Goal: Task Accomplishment & Management: Manage account settings

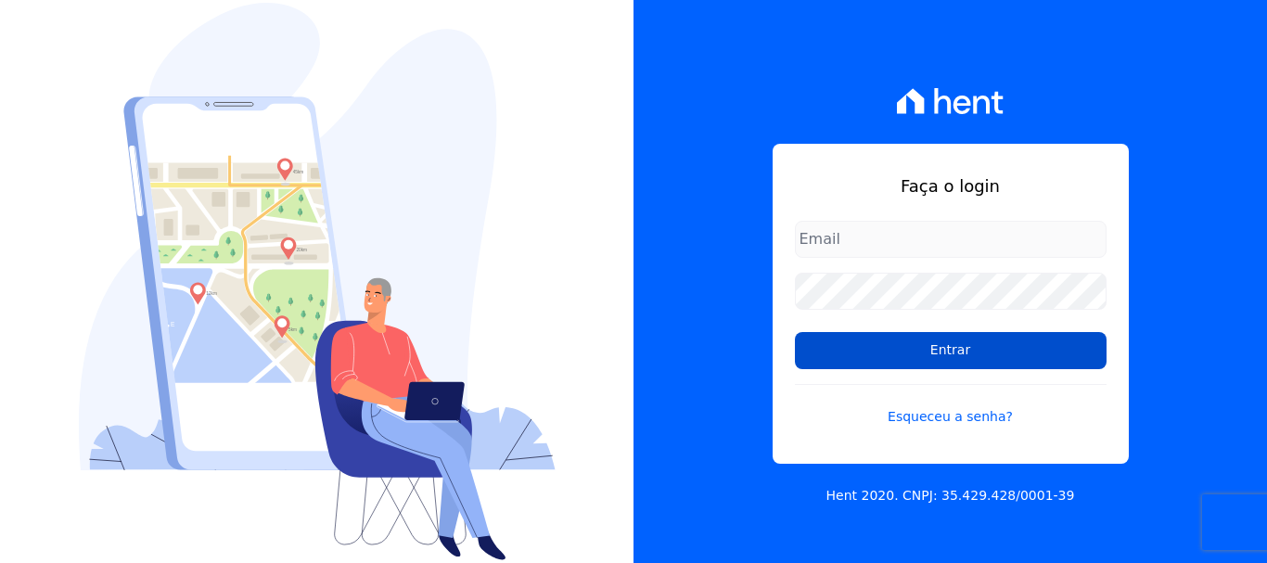
type input "[EMAIL_ADDRESS][DOMAIN_NAME]"
click at [938, 356] on input "Entrar" at bounding box center [951, 350] width 312 height 37
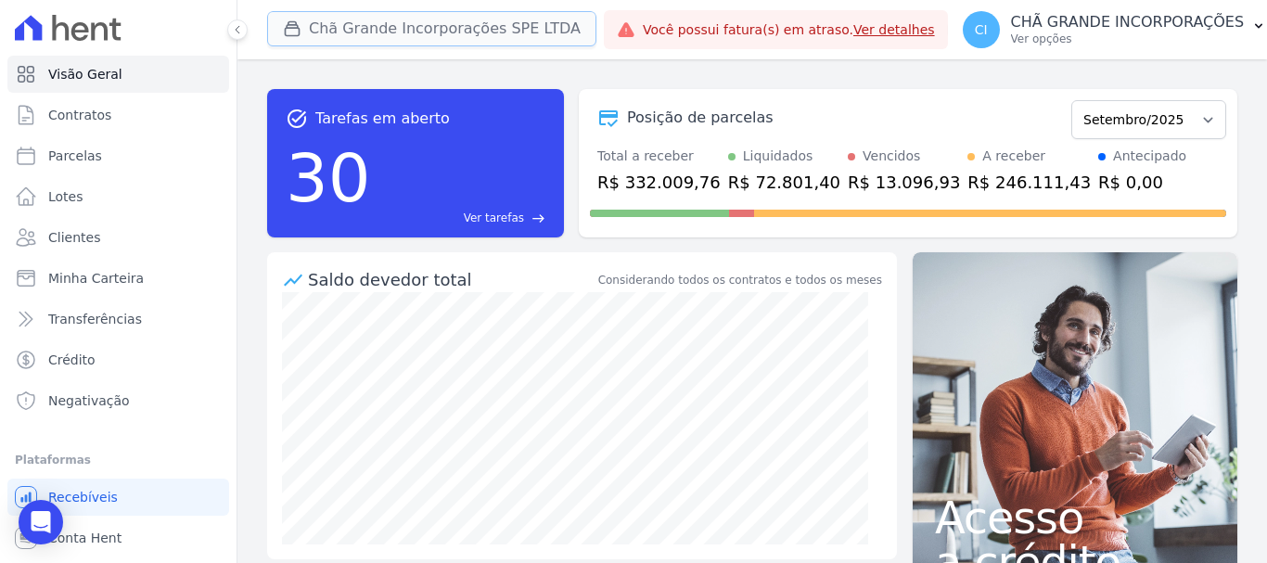
click at [419, 27] on button "Chã Grande Incorporações SPE LTDA" at bounding box center [431, 28] width 329 height 35
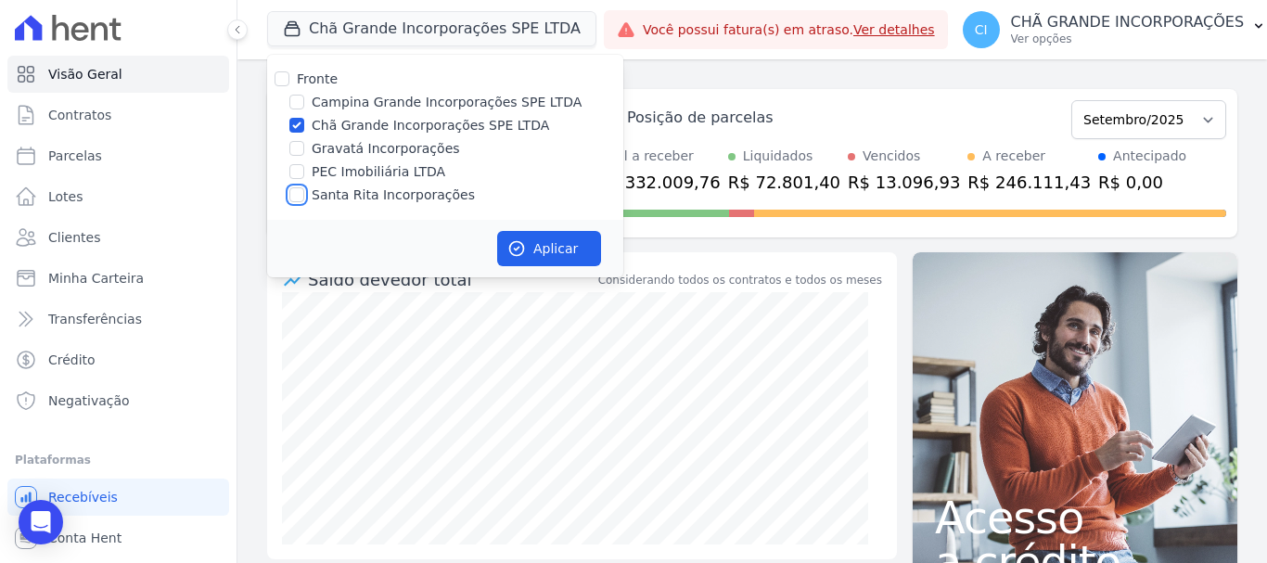
click at [297, 199] on input "Santa Rita Incorporações" at bounding box center [296, 194] width 15 height 15
checkbox input "true"
click at [296, 125] on input "Chã Grande Incorporações SPE LTDA" at bounding box center [296, 125] width 15 height 15
checkbox input "false"
click at [574, 244] on button "Aplicar" at bounding box center [549, 248] width 104 height 35
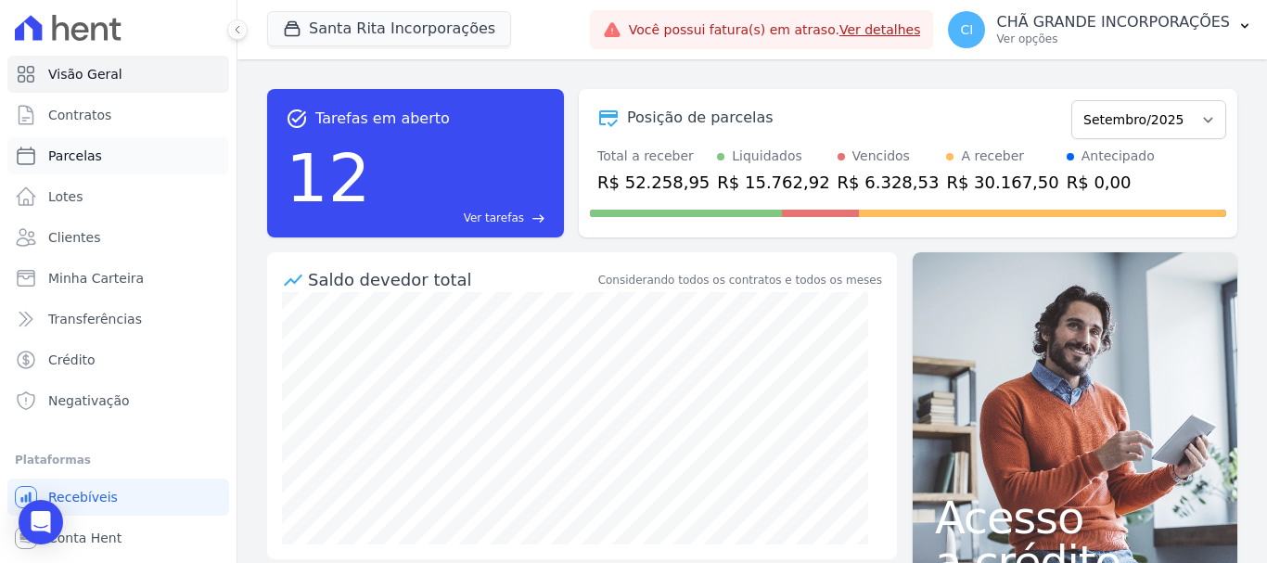
click at [64, 156] on span "Parcelas" at bounding box center [75, 156] width 54 height 19
select select
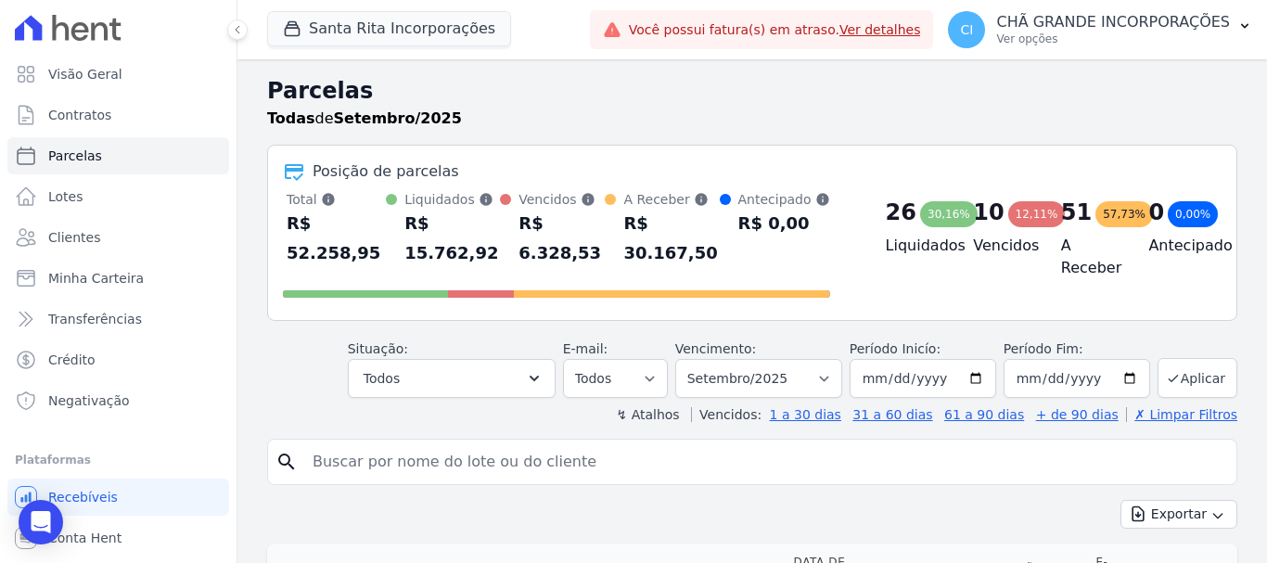
click at [415, 443] on input "search" at bounding box center [765, 461] width 928 height 37
paste input "GENYALTT SOARES DA SILVA"
type input "GENYALTT SOARES DA SILVA"
select select
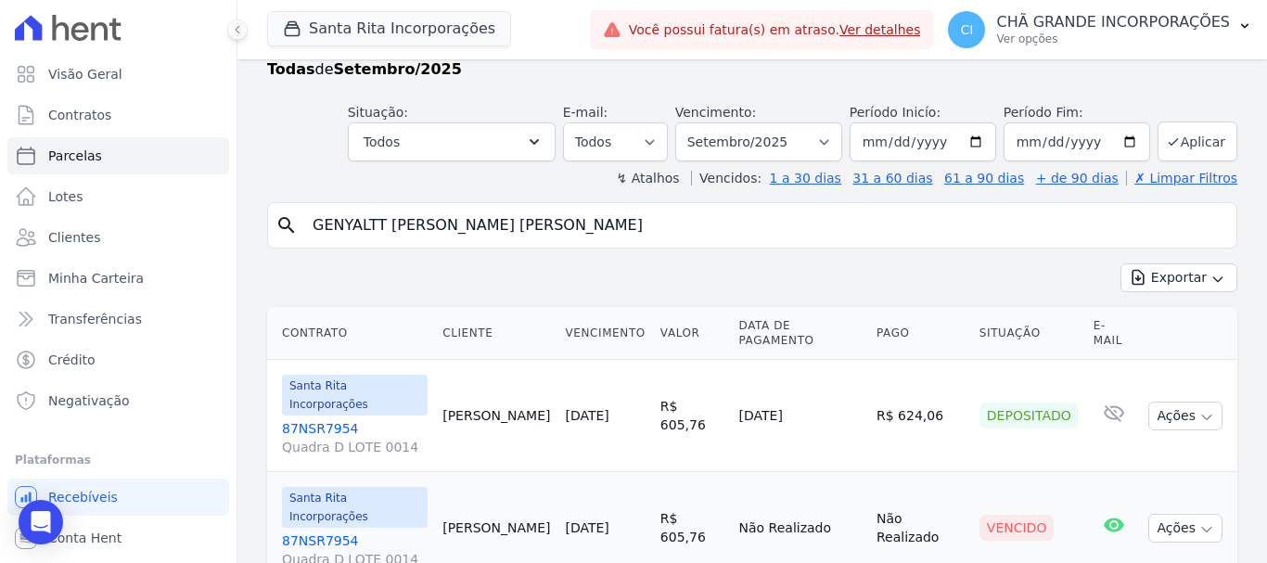
scroll to position [75, 0]
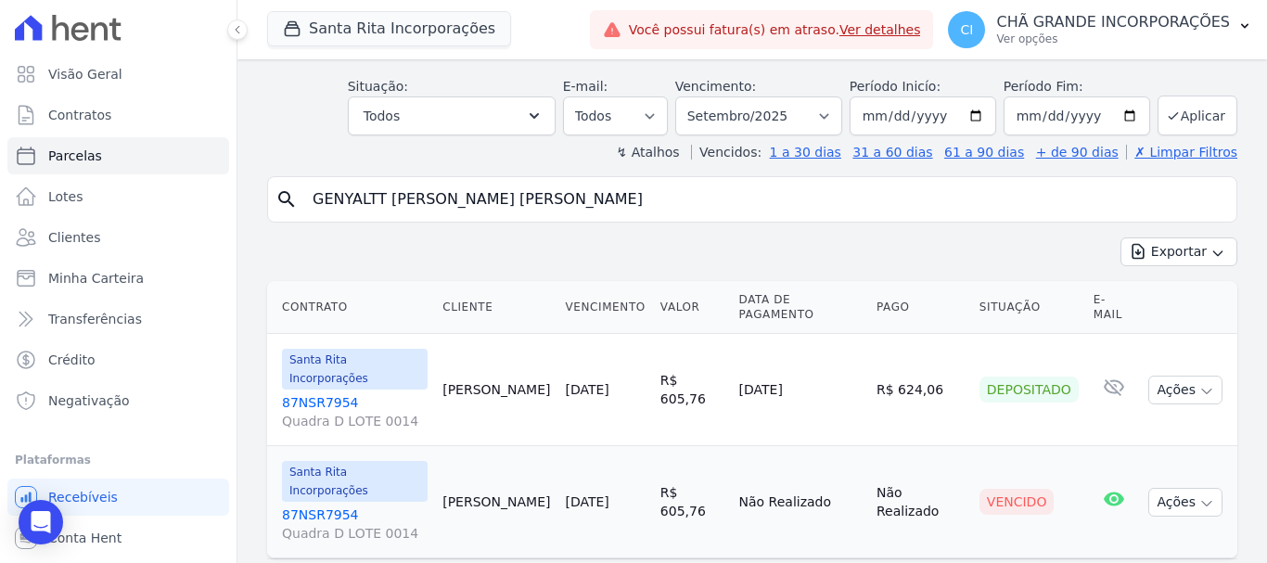
click at [524, 209] on input "GENYALTT SOARES DA SILVA" at bounding box center [765, 199] width 928 height 37
click at [525, 209] on input "GENYALTT SOARES DA SILVA" at bounding box center [765, 199] width 928 height 37
click at [747, 109] on select "Filtrar por período ──────── Todos os meses Novembro/2020 Dezembro/2020 Janeiro…" at bounding box center [758, 115] width 167 height 39
select select "08/2025"
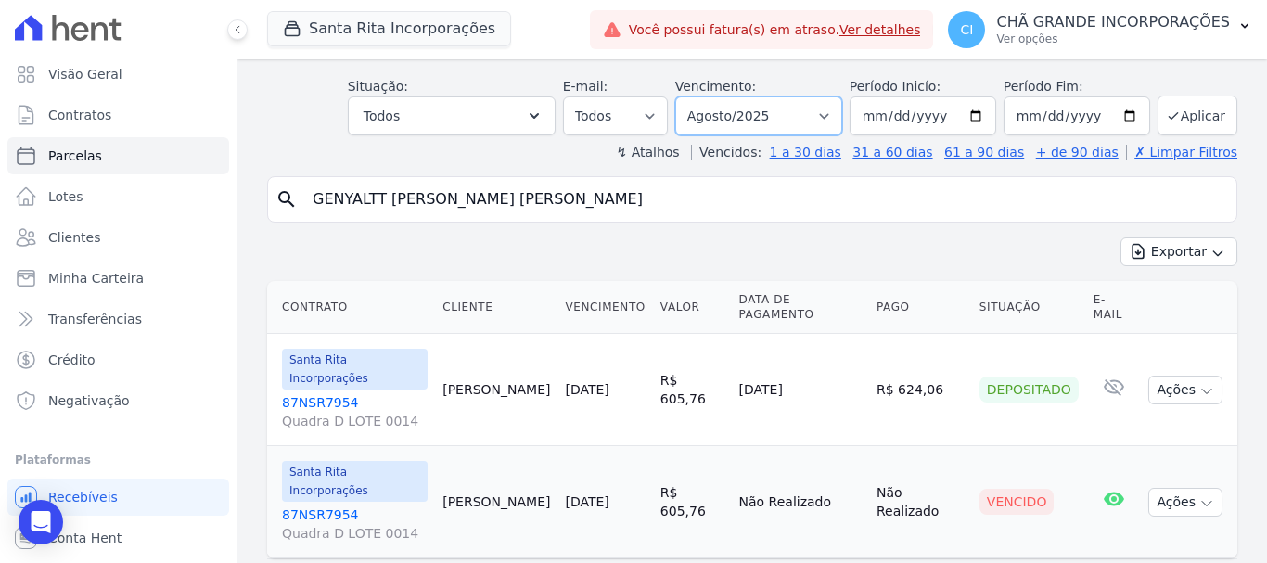
click at [687, 96] on select "Filtrar por período ──────── Todos os meses Novembro/2020 Dezembro/2020 Janeiro…" at bounding box center [758, 115] width 167 height 39
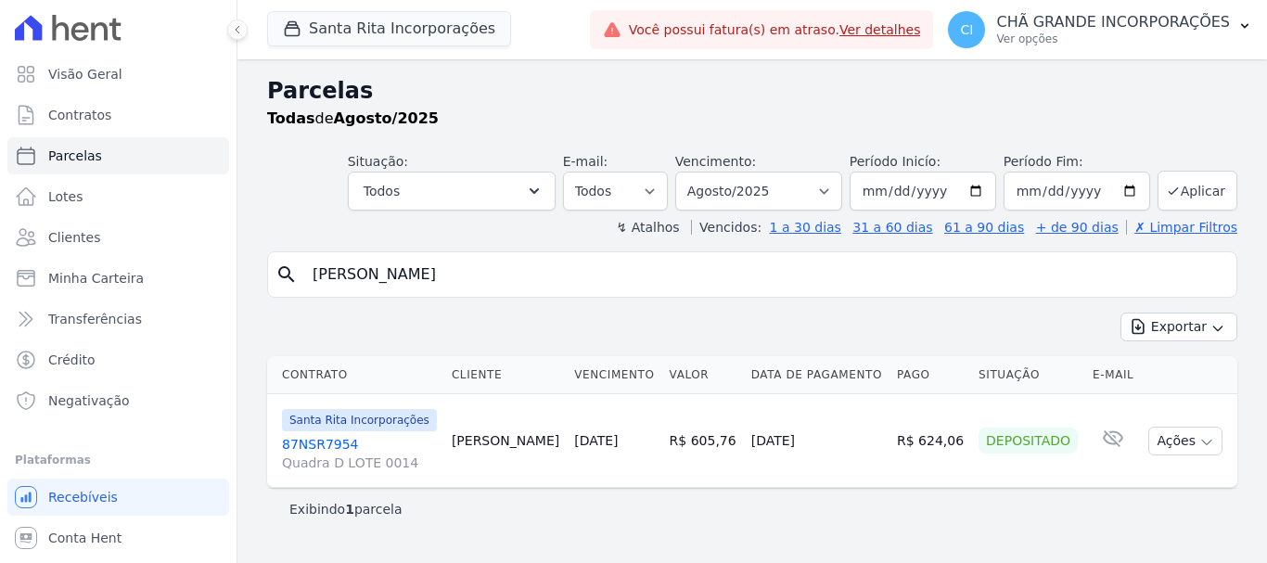
select select
click at [555, 283] on input "GENYALTT SOARES DA SILVA" at bounding box center [765, 274] width 928 height 37
paste input "ANDRE DE LIMA BARBOS"
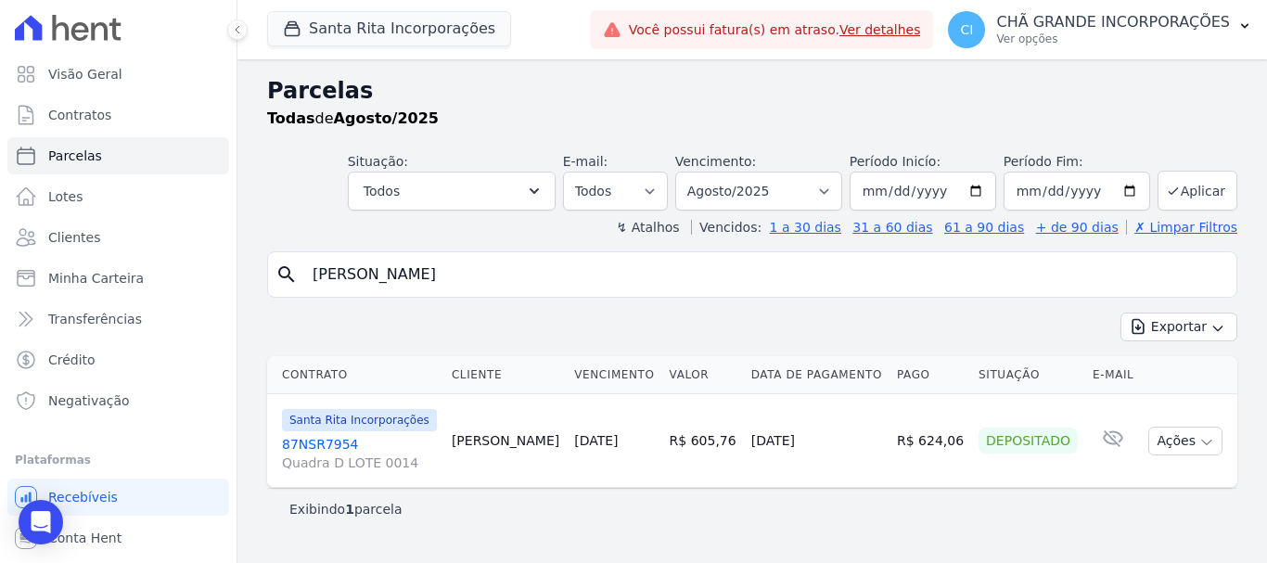
type input "ANDRE DE LIMA BARBOSA"
select select
click at [509, 279] on input "ANDRE DE LIMA BARBOSA" at bounding box center [765, 274] width 928 height 37
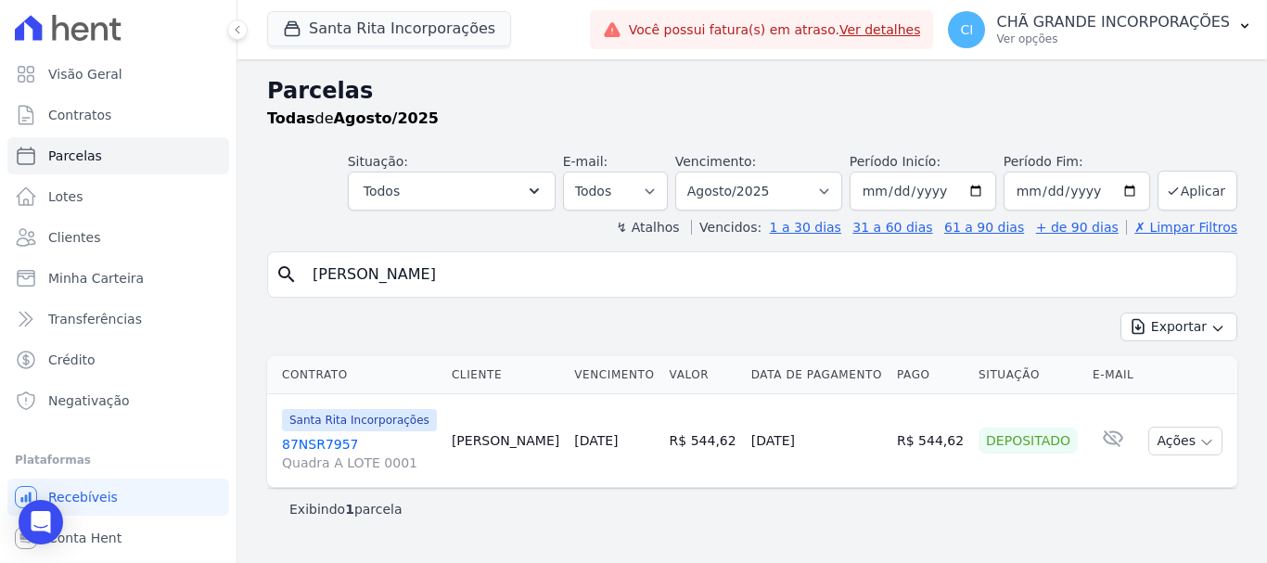
paste input "[PERSON_NAME] DO NASCIMENTO"
type input "[PERSON_NAME] DO NASCIMENTO"
select select
click at [773, 180] on select "Filtrar por período ──────── Todos os meses Novembro/2020 Dezembro/2020 Janeiro…" at bounding box center [758, 191] width 167 height 39
select select "09/2025"
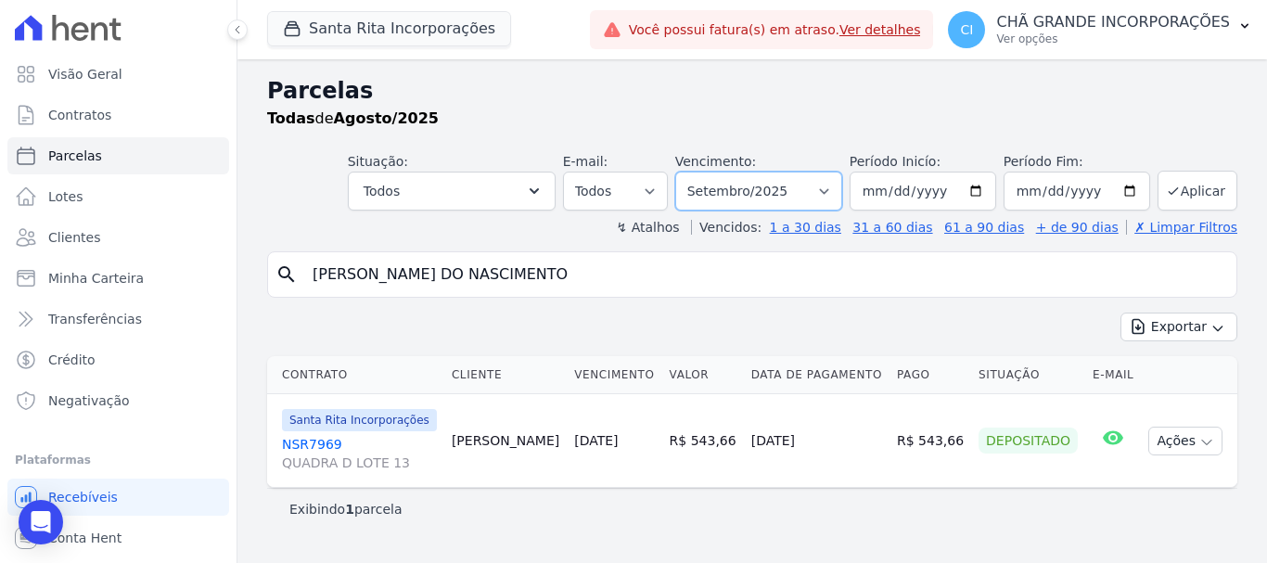
click at [701, 172] on select "Filtrar por período ──────── Todos os meses Novembro/2020 Dezembro/2020 Janeiro…" at bounding box center [758, 191] width 167 height 39
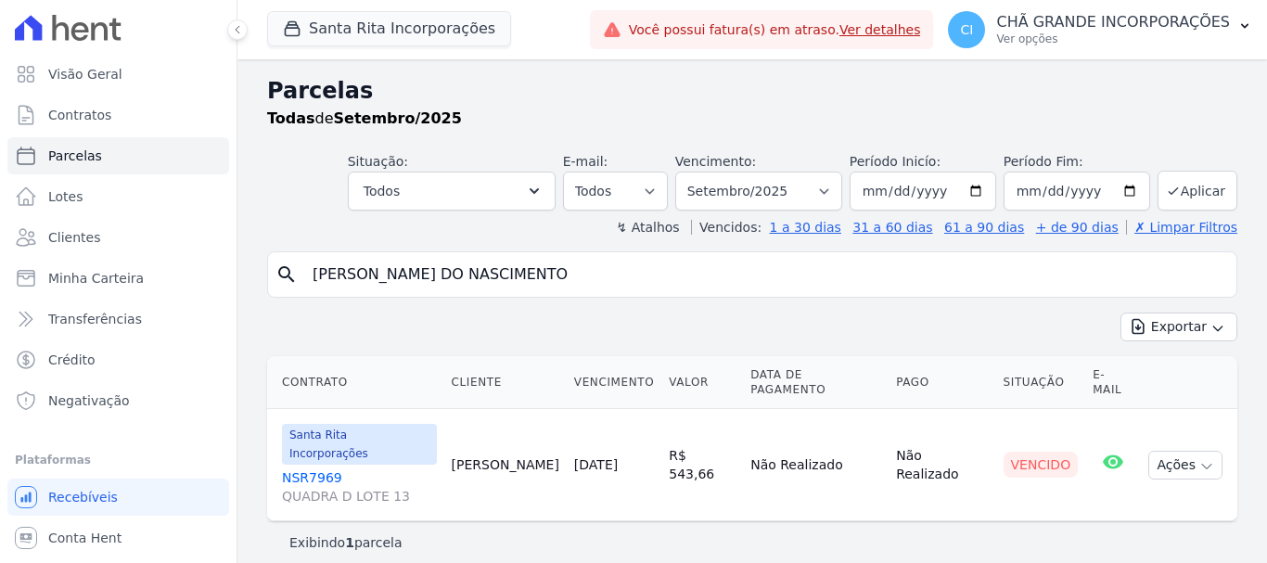
select select
click at [766, 200] on select "Filtrar por período ──────── Todos os meses Novembro/2020 Dezembro/2020 Janeiro…" at bounding box center [758, 191] width 167 height 39
select select "08/2025"
click at [701, 172] on select "Filtrar por período ──────── Todos os meses Novembro/2020 Dezembro/2020 Janeiro…" at bounding box center [758, 191] width 167 height 39
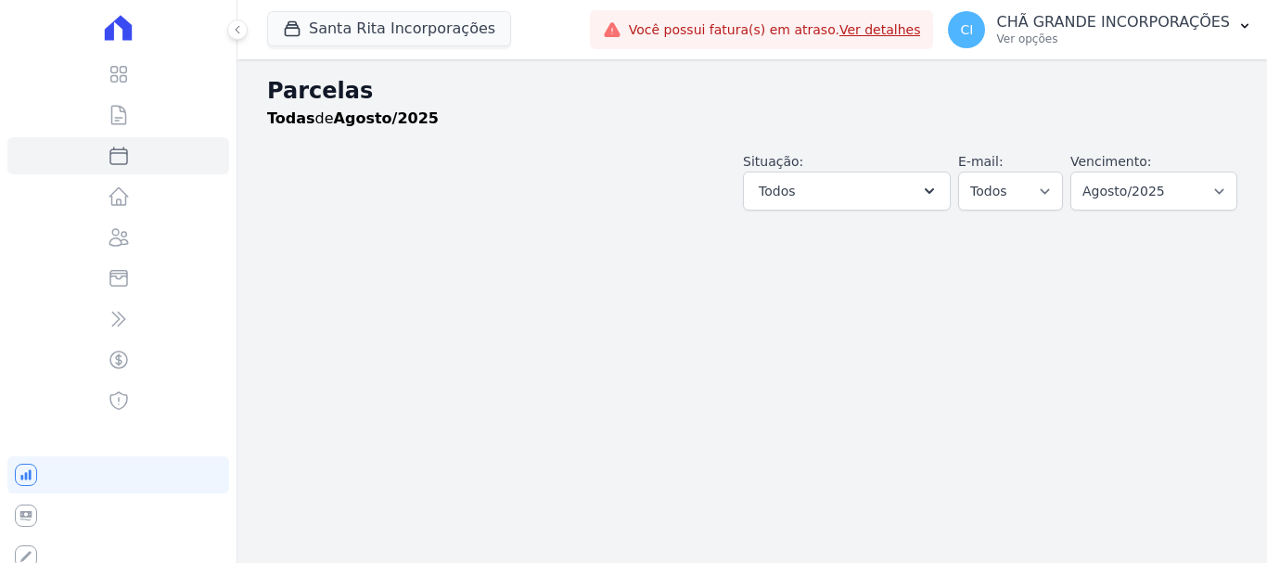
select select
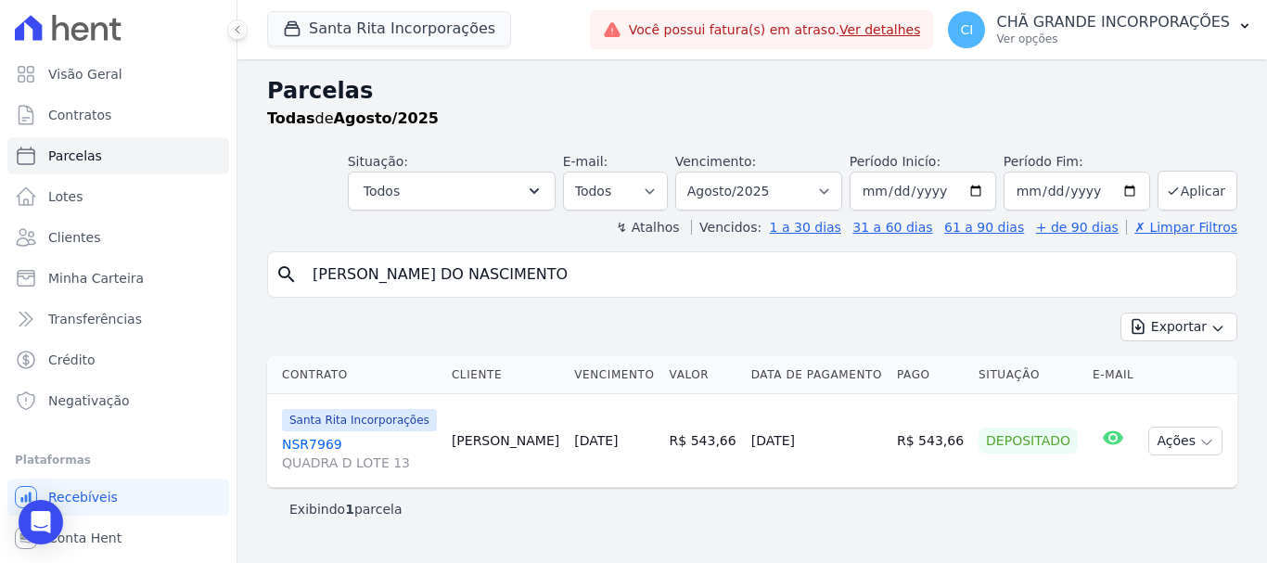
drag, startPoint x: 657, startPoint y: 264, endPoint x: 253, endPoint y: 269, distance: 403.6
click at [253, 269] on div "Parcelas Todas de Agosto/2025 Situação: Agendado Em Aberto Pago Processando Can…" at bounding box center [752, 311] width 1030 height 504
paste input "ROSEANE ELIAS RANGEL"
type input "ROSEANE ELIAS RANGEL"
select select
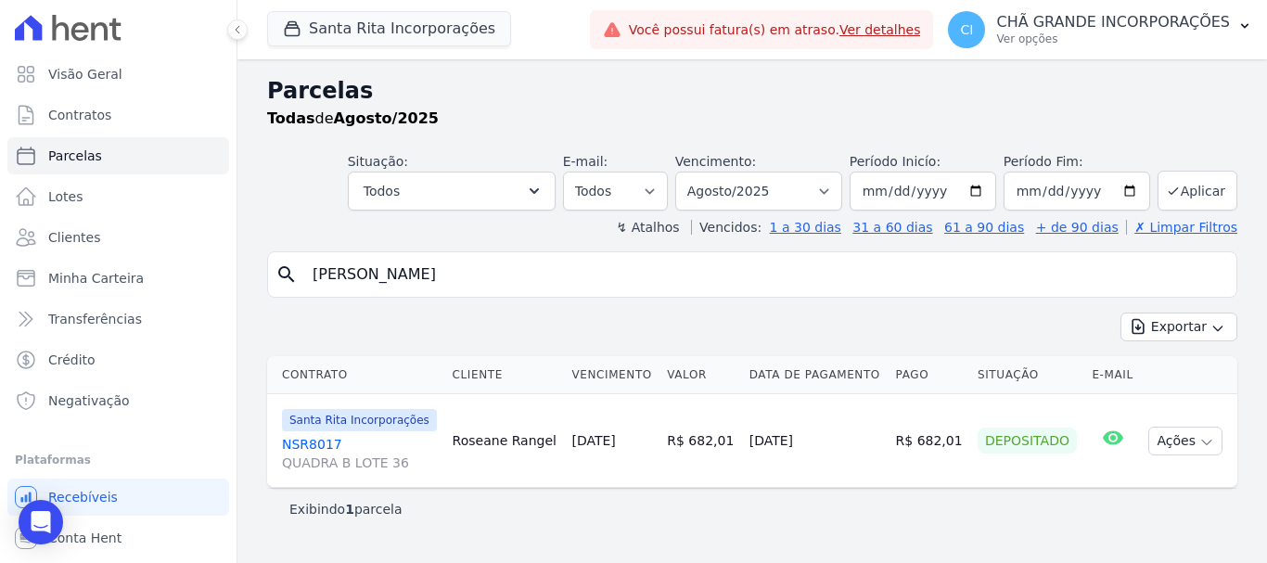
click at [500, 269] on input "ROSEANE ELIAS RANGEL" at bounding box center [765, 274] width 928 height 37
paste input "[PERSON_NAME]"
type input "[PERSON_NAME]"
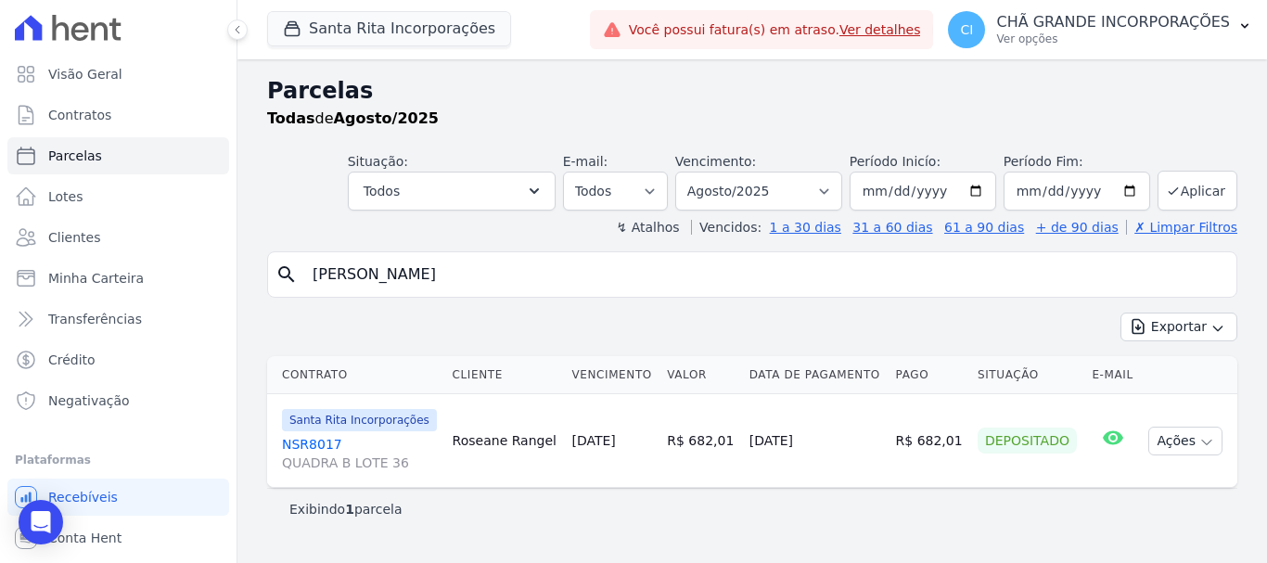
select select
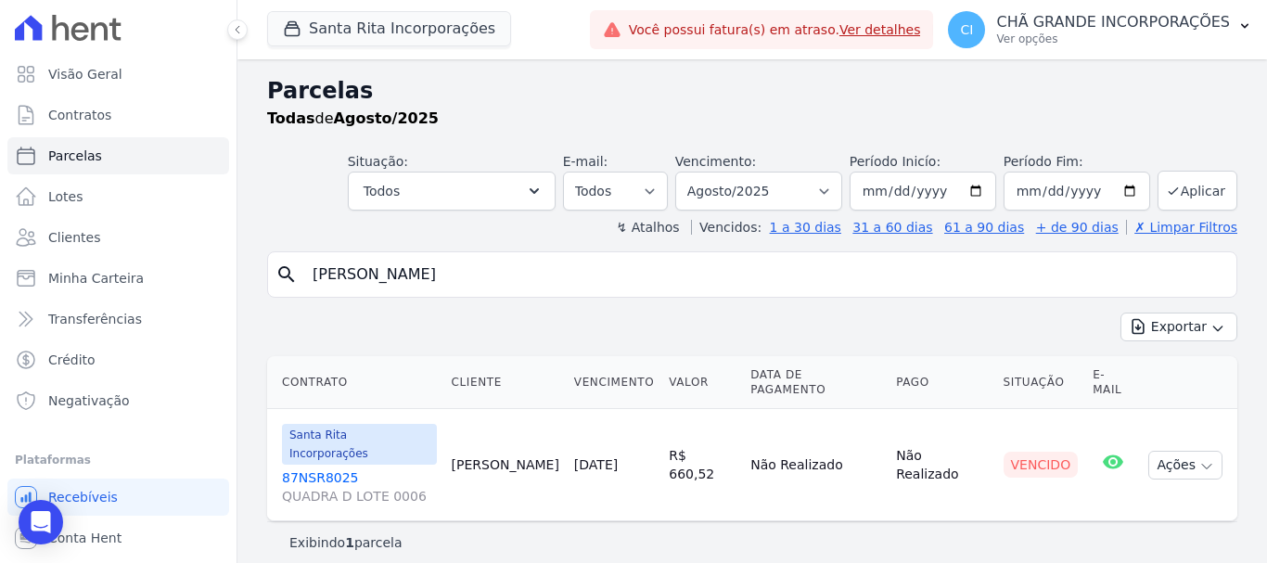
click at [544, 269] on input "[PERSON_NAME]" at bounding box center [765, 274] width 928 height 37
click at [544, 268] on input "[PERSON_NAME]" at bounding box center [765, 274] width 928 height 37
click at [545, 268] on input "[PERSON_NAME]" at bounding box center [765, 274] width 928 height 37
click at [750, 182] on select "Filtrar por período ──────── Todos os meses Novembro/2020 Dezembro/2020 Janeiro…" at bounding box center [758, 191] width 167 height 39
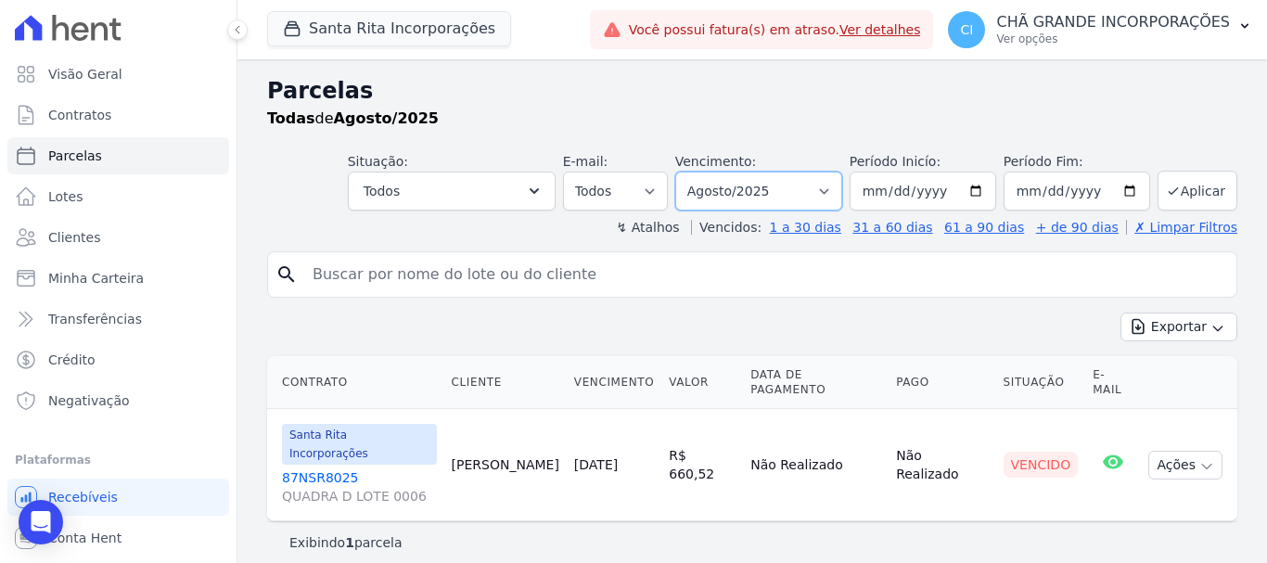
select select "09/2025"
click at [701, 172] on select "Filtrar por período ──────── Todos os meses Novembro/2020 Dezembro/2020 Janeiro…" at bounding box center [758, 191] width 167 height 39
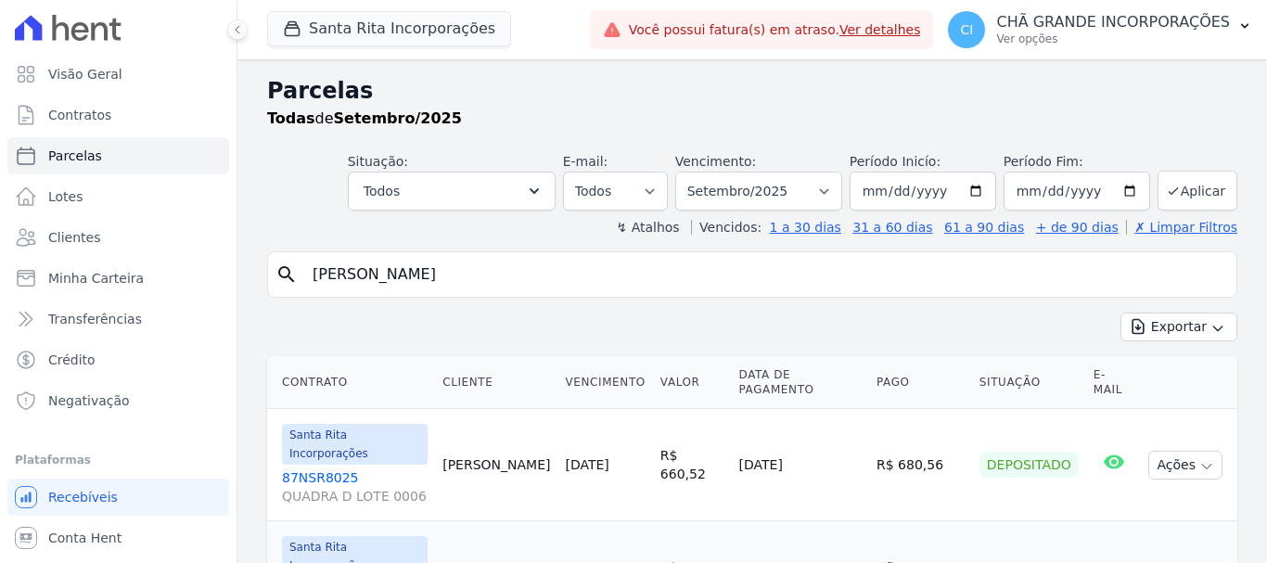
select select
click at [617, 266] on input "[PERSON_NAME]" at bounding box center [765, 274] width 928 height 37
type input "genyalda"
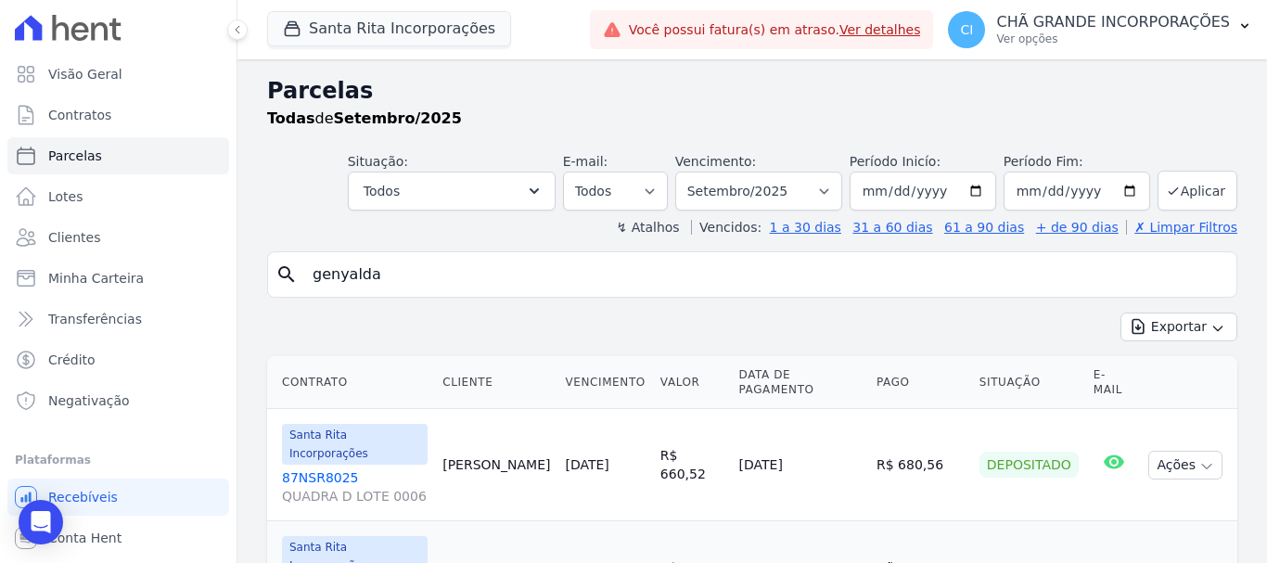
select select
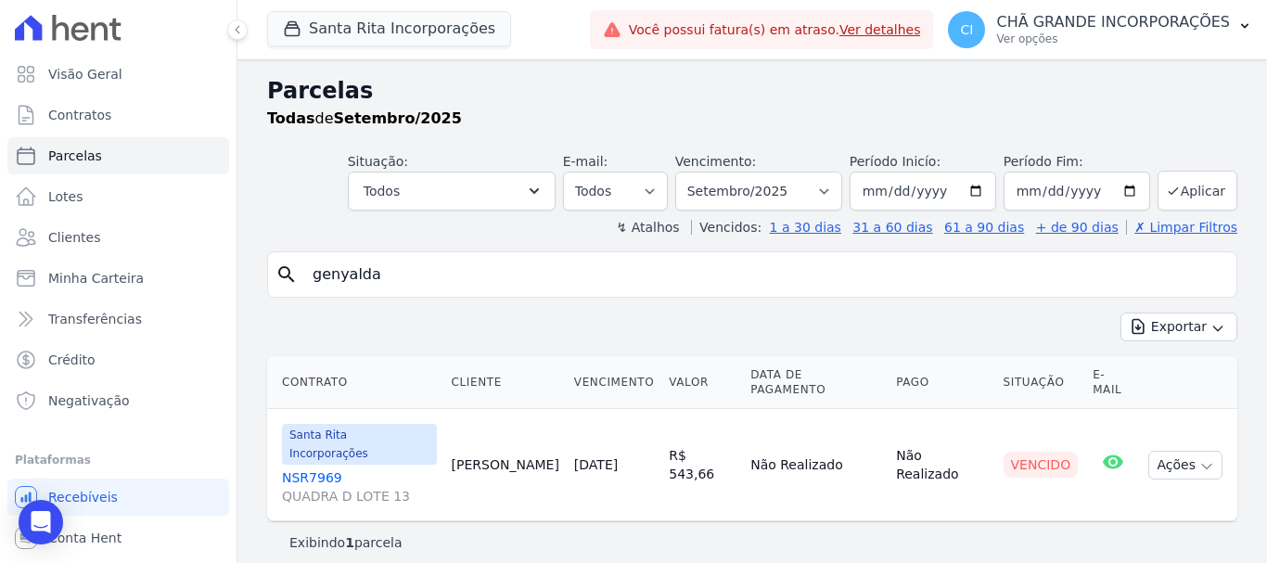
click at [318, 468] on link "NSR7969 QUADRA D LOTE 13" at bounding box center [359, 486] width 155 height 37
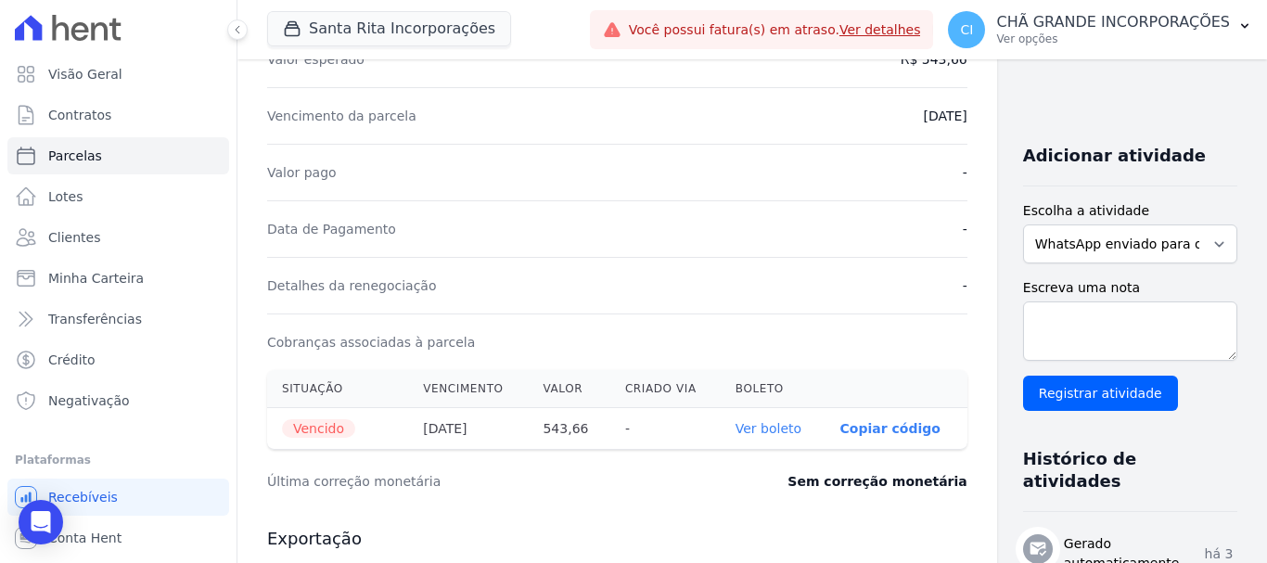
scroll to position [371, 0]
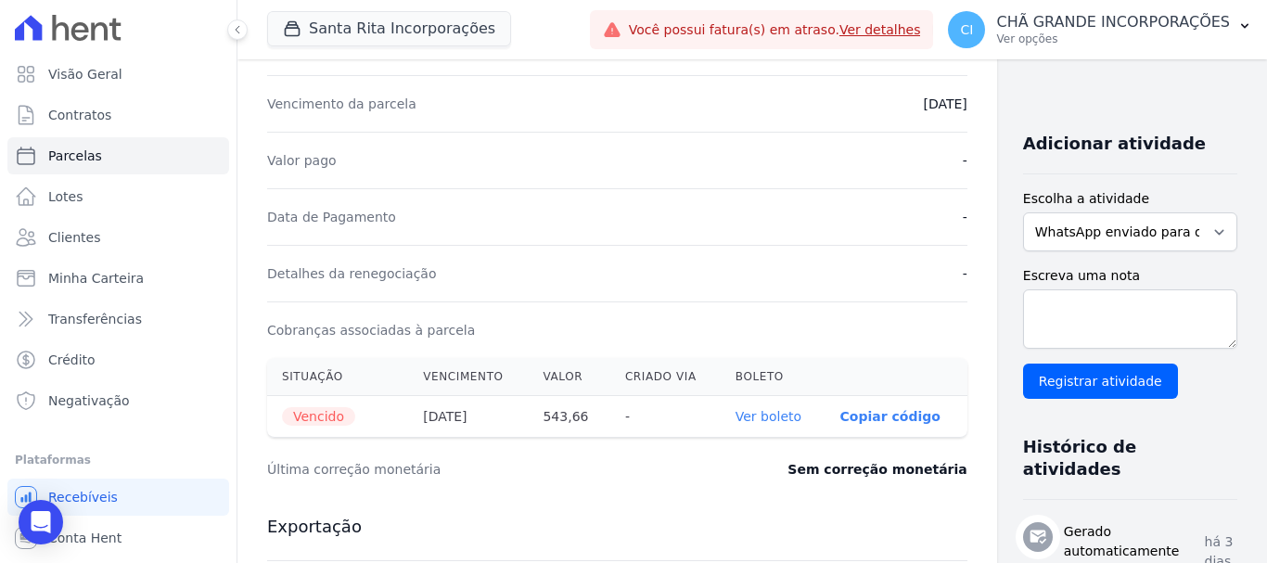
click at [736, 418] on link "Ver boleto" at bounding box center [769, 416] width 66 height 15
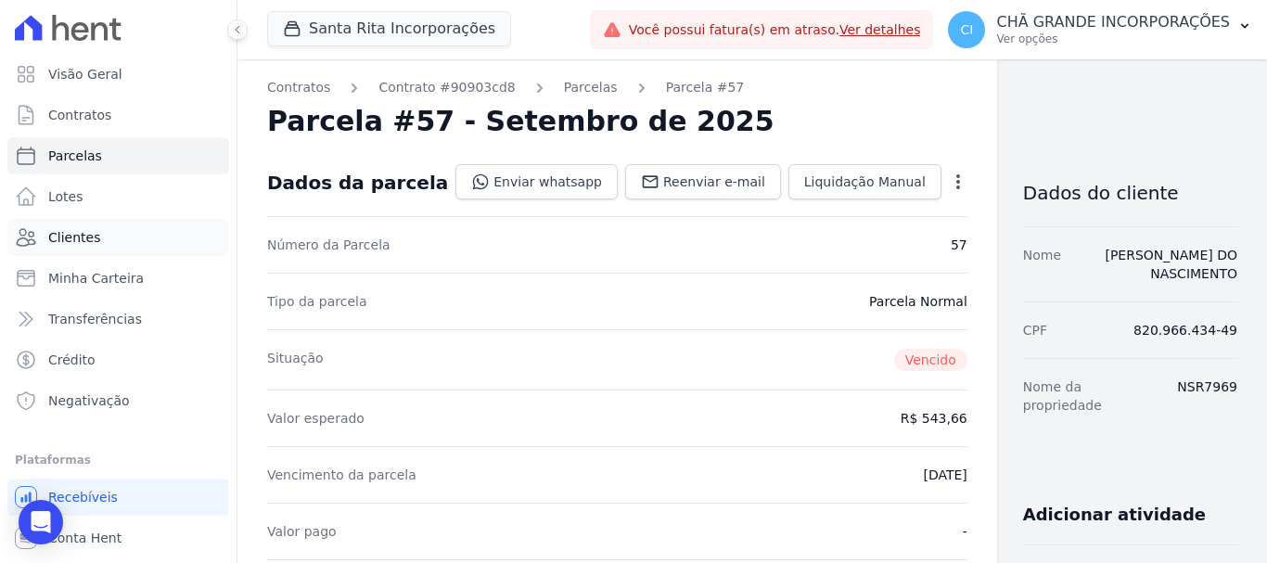
click at [67, 235] on span "Clientes" at bounding box center [74, 237] width 52 height 19
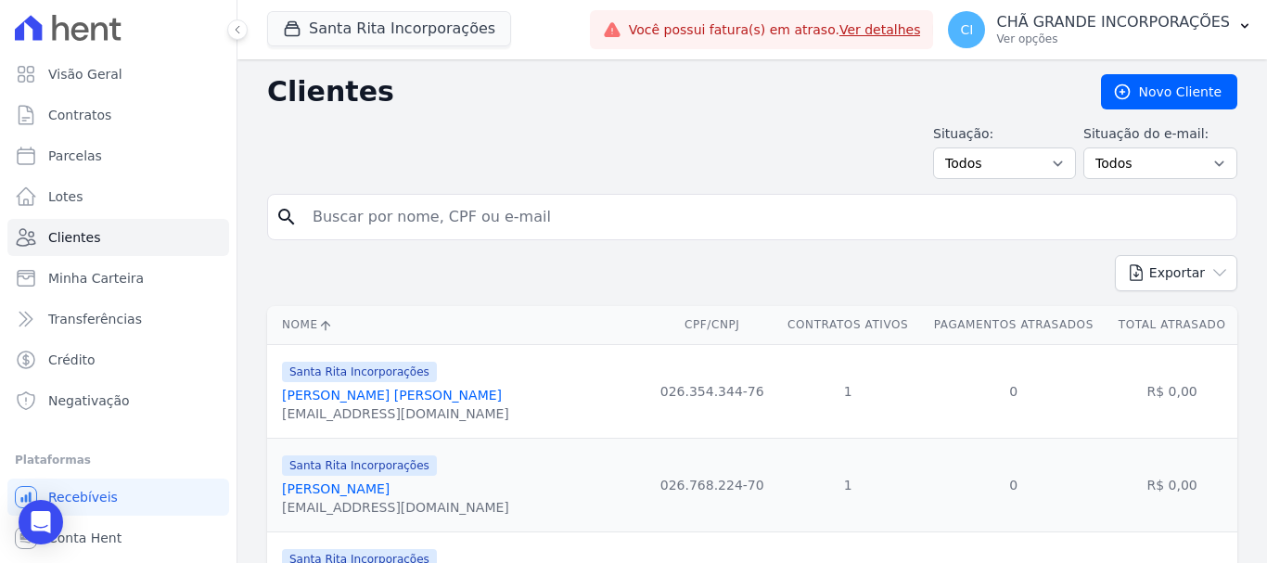
click at [417, 236] on div "search" at bounding box center [752, 217] width 970 height 46
click at [427, 227] on input "search" at bounding box center [765, 217] width 928 height 37
paste input "[PERSON_NAME] DO NASCIMENTO"
type input "[PERSON_NAME] DO NASCIMENTO"
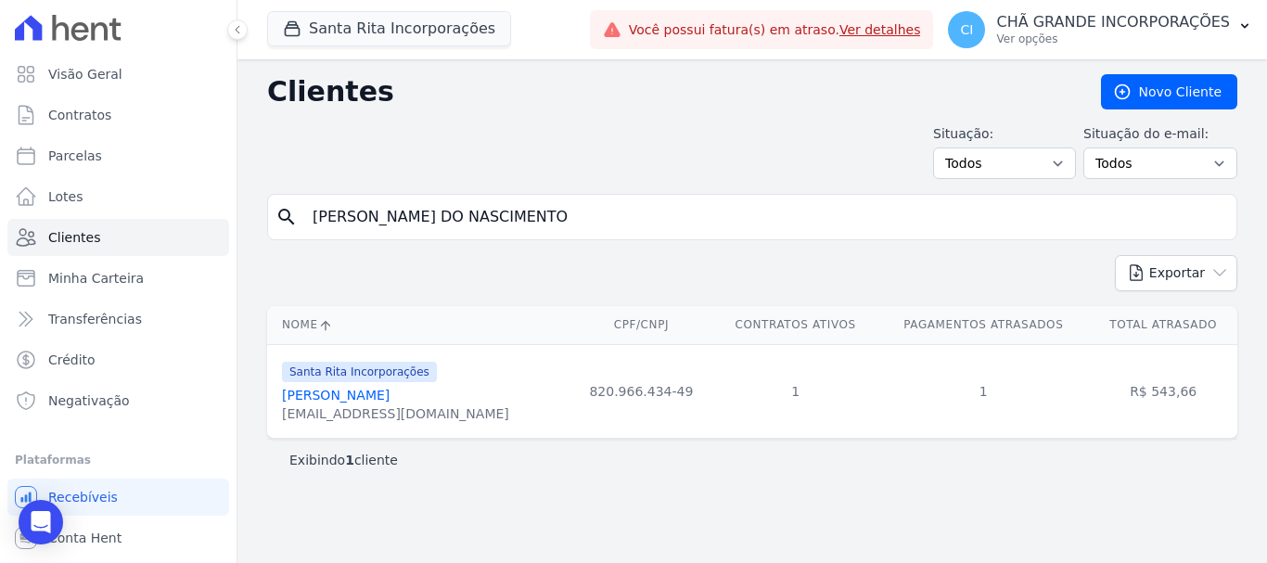
click at [390, 390] on link "Genyalda Soares Matos Do Nascimento" at bounding box center [336, 395] width 108 height 15
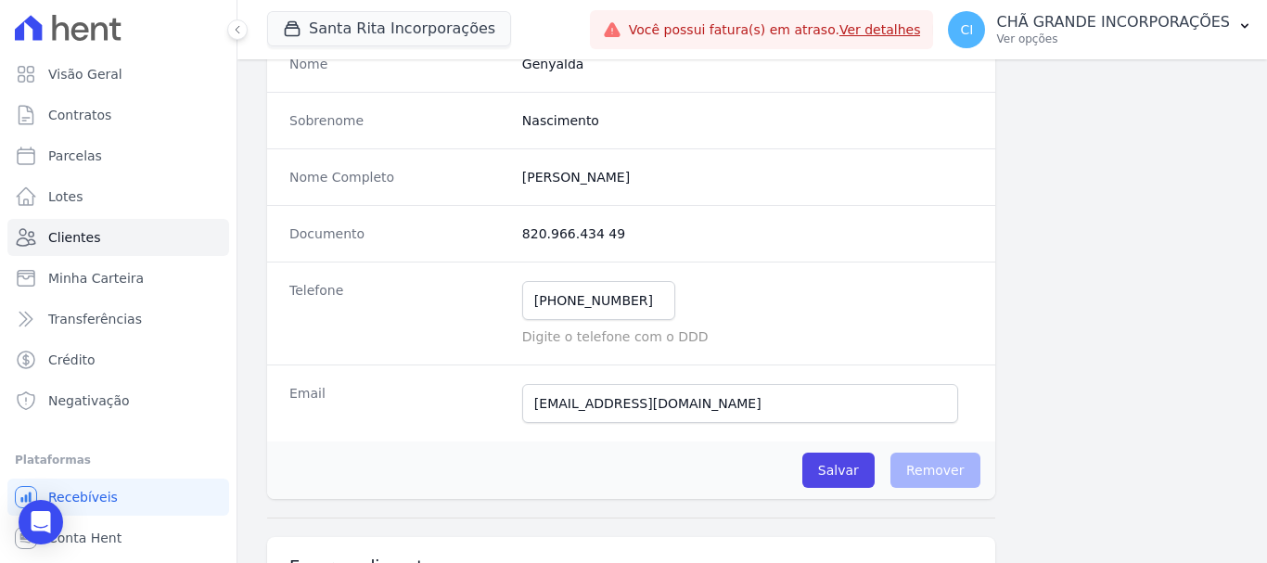
scroll to position [371, 0]
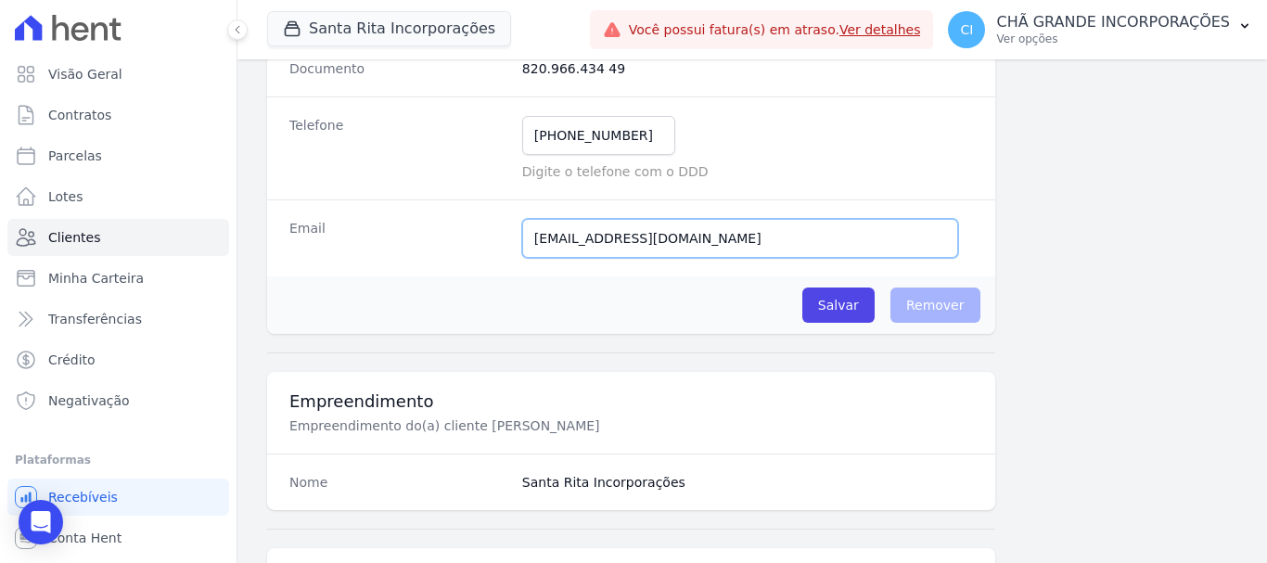
drag, startPoint x: 748, startPoint y: 236, endPoint x: 487, endPoint y: 249, distance: 261.0
click at [487, 249] on div "Email genyaldamattos@hotmail.com Email confirmado." at bounding box center [631, 237] width 728 height 77
paste input "soares@g"
type input "genyaldasoares@gmail.com"
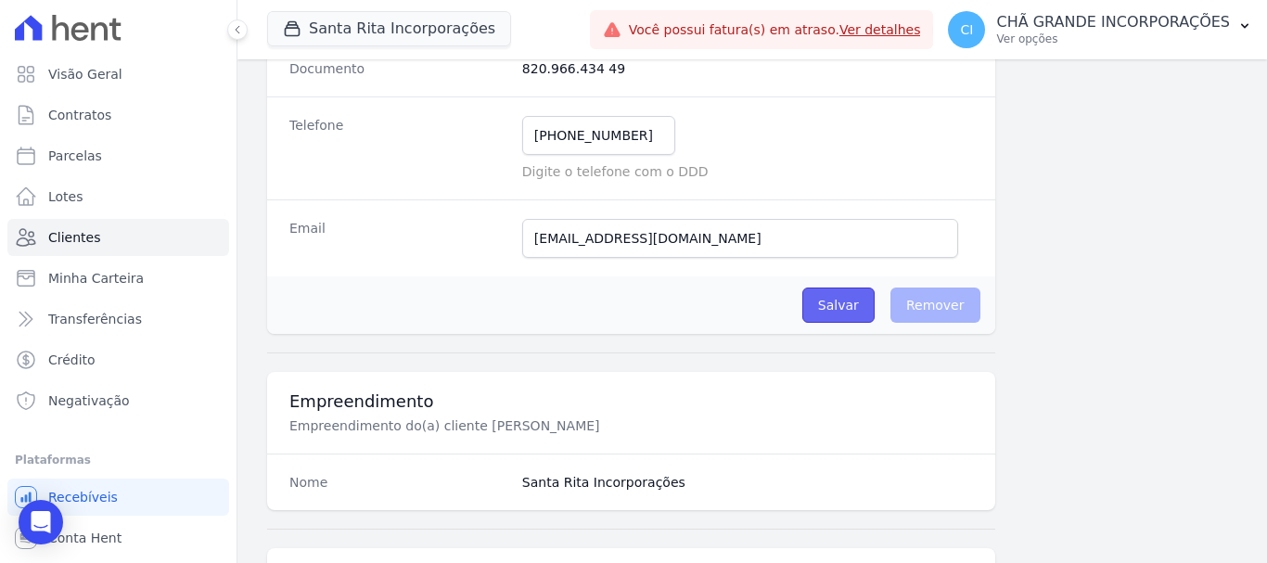
click at [835, 303] on input "Salvar" at bounding box center [838, 305] width 72 height 35
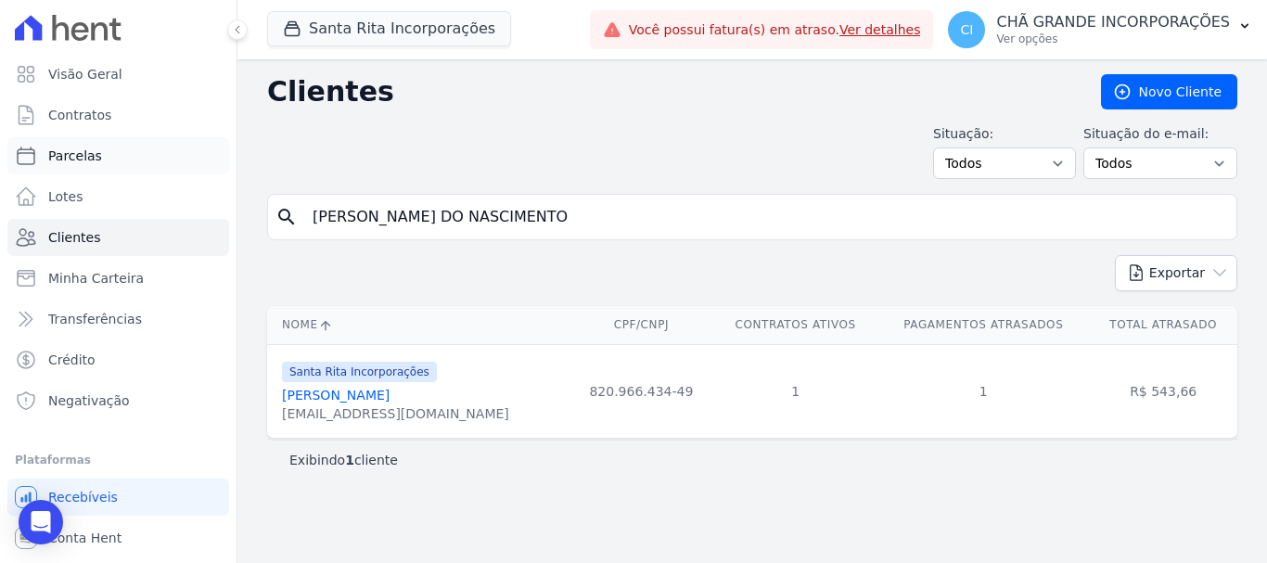
click at [80, 155] on span "Parcelas" at bounding box center [75, 156] width 54 height 19
select select
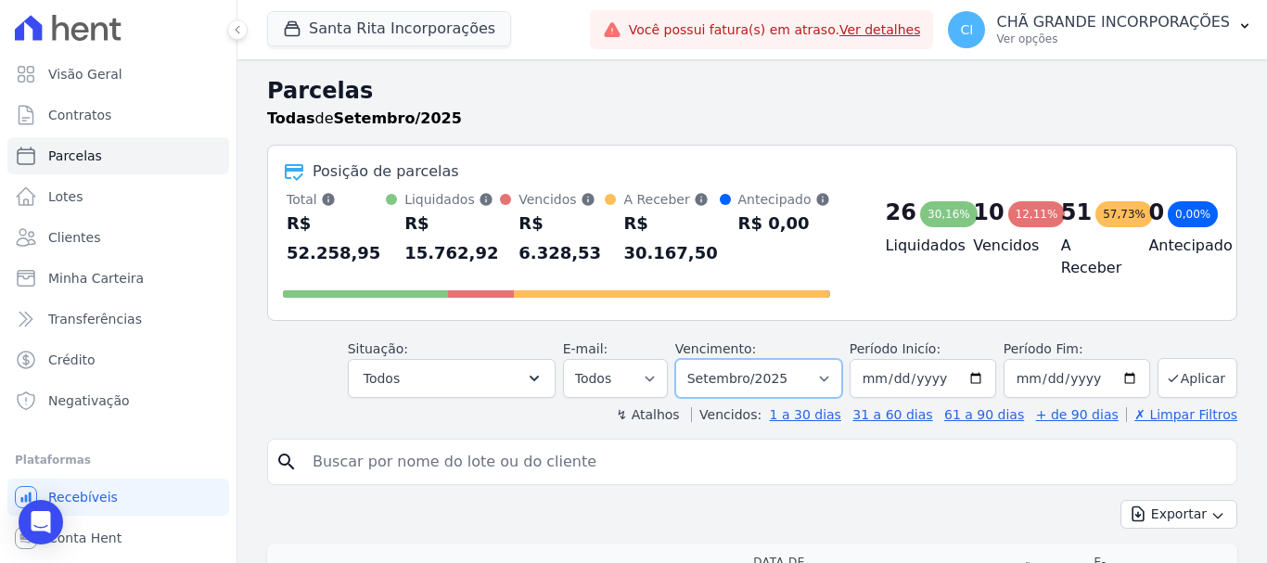
click at [739, 359] on select "Filtrar por período ──────── Todos os meses Novembro/2020 Dezembro/2020 Janeiro…" at bounding box center [758, 378] width 167 height 39
select select "08/2025"
click at [687, 359] on select "Filtrar por período ──────── Todos os meses Novembro/2020 Dezembro/2020 Janeiro…" at bounding box center [758, 378] width 167 height 39
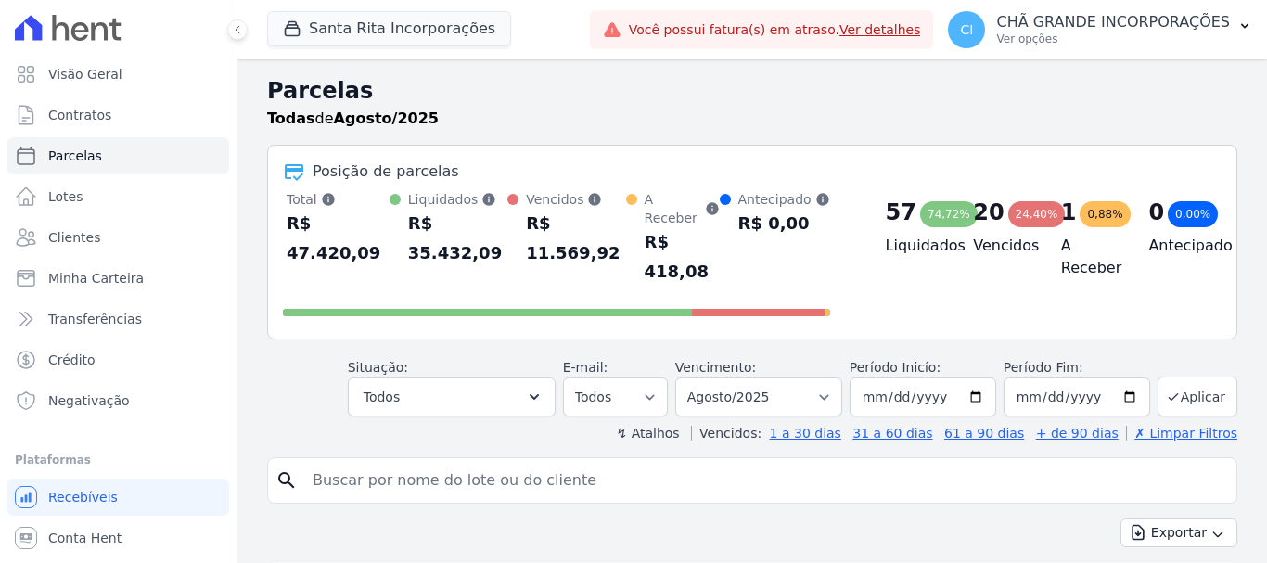
select select
click at [521, 462] on input "search" at bounding box center [765, 480] width 928 height 37
paste input "[PERSON_NAME] DOS [PERSON_NAME]"
type input "[PERSON_NAME] DOS [PERSON_NAME]"
select select
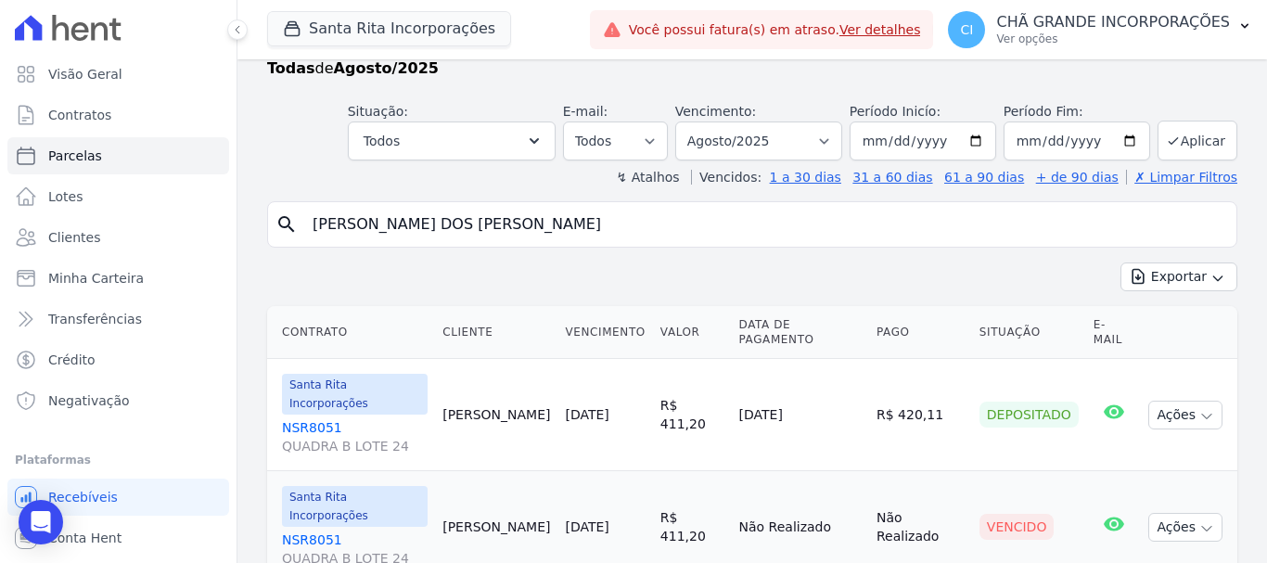
scroll to position [75, 0]
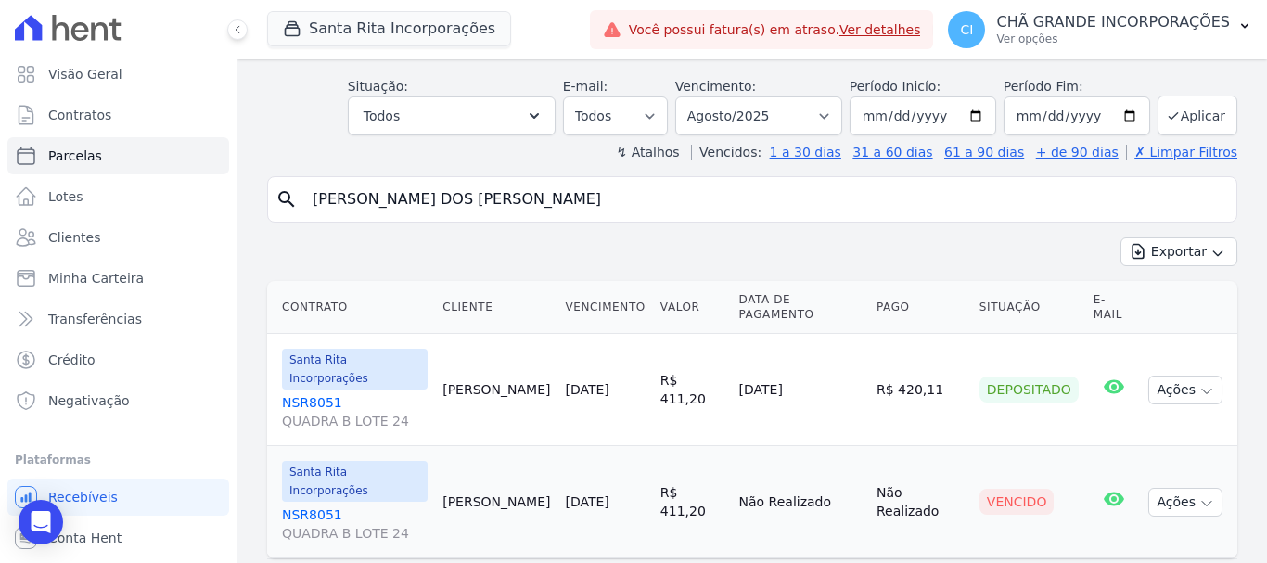
click at [576, 205] on input "JAIR NOBERTO DOS SANTOS JUNIOR" at bounding box center [765, 199] width 928 height 37
paste input "[PERSON_NAME]"
type input "[PERSON_NAME]"
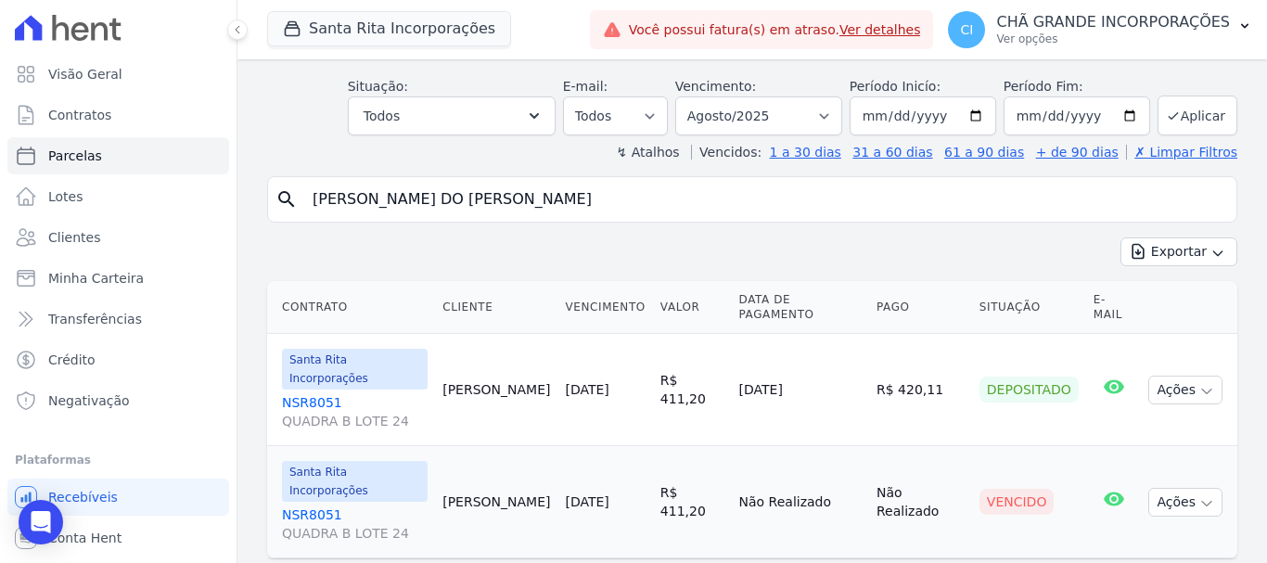
select select
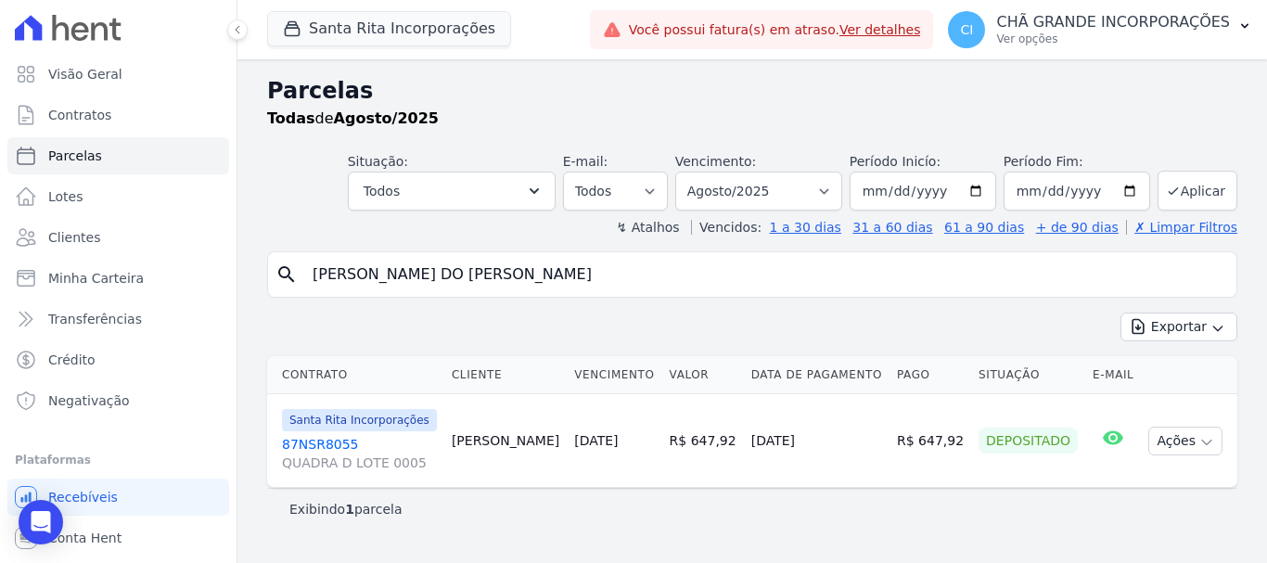
click at [632, 274] on input "[PERSON_NAME]" at bounding box center [765, 274] width 928 height 37
click at [752, 182] on select "Filtrar por período ──────── Todos os meses Novembro/2020 Dezembro/2020 Janeiro…" at bounding box center [758, 191] width 167 height 39
select select "06/2025"
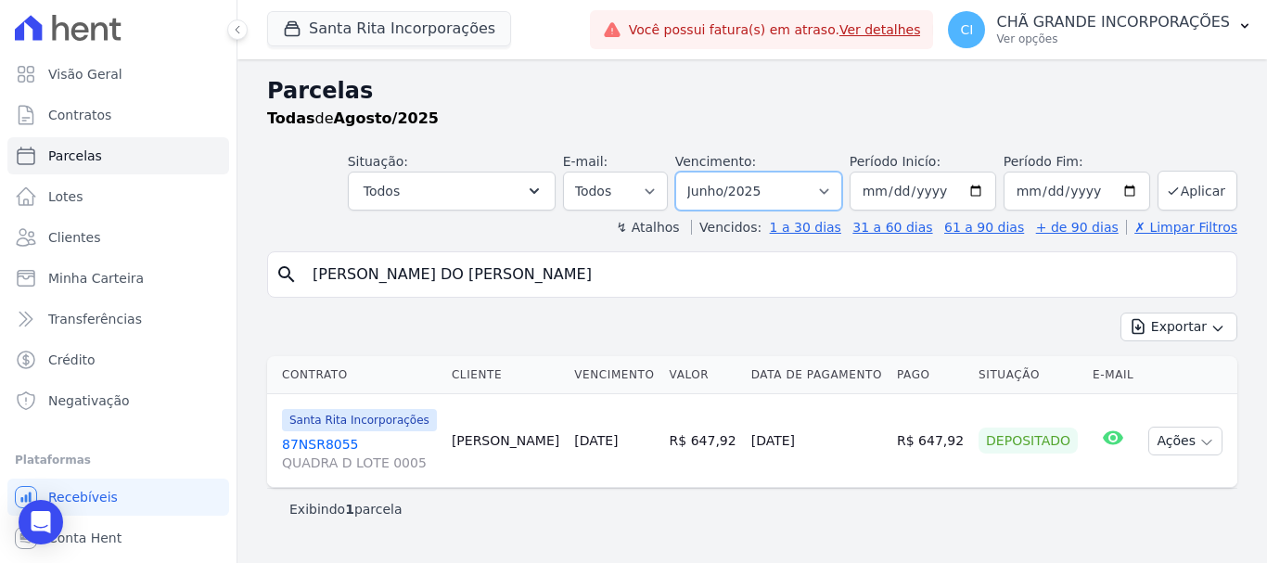
click at [701, 172] on select "Filtrar por período ──────── Todos os meses Novembro/2020 Dezembro/2020 Janeiro…" at bounding box center [758, 191] width 167 height 39
select select
click at [587, 281] on input "ROSELANE DA SILVA DO NASCIMENTO" at bounding box center [765, 274] width 928 height 37
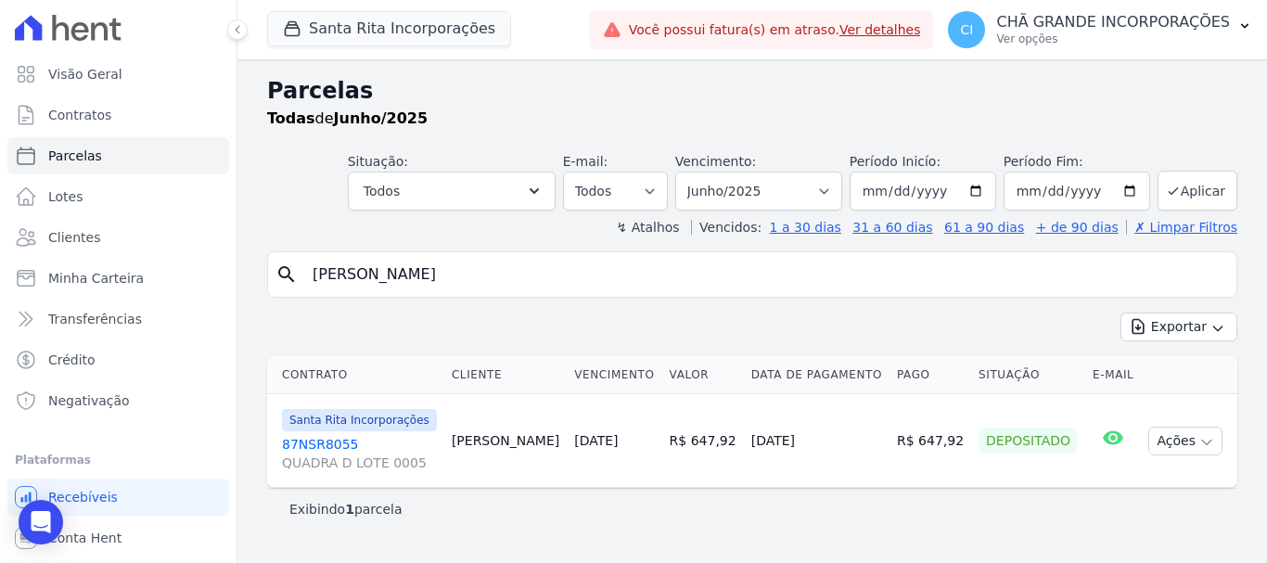
paste input "ANA CARLA BORBA DE AZEVEDO GOMES"
type input "ANA CARLA BORBA DE AZEVEDO GOMES"
select select
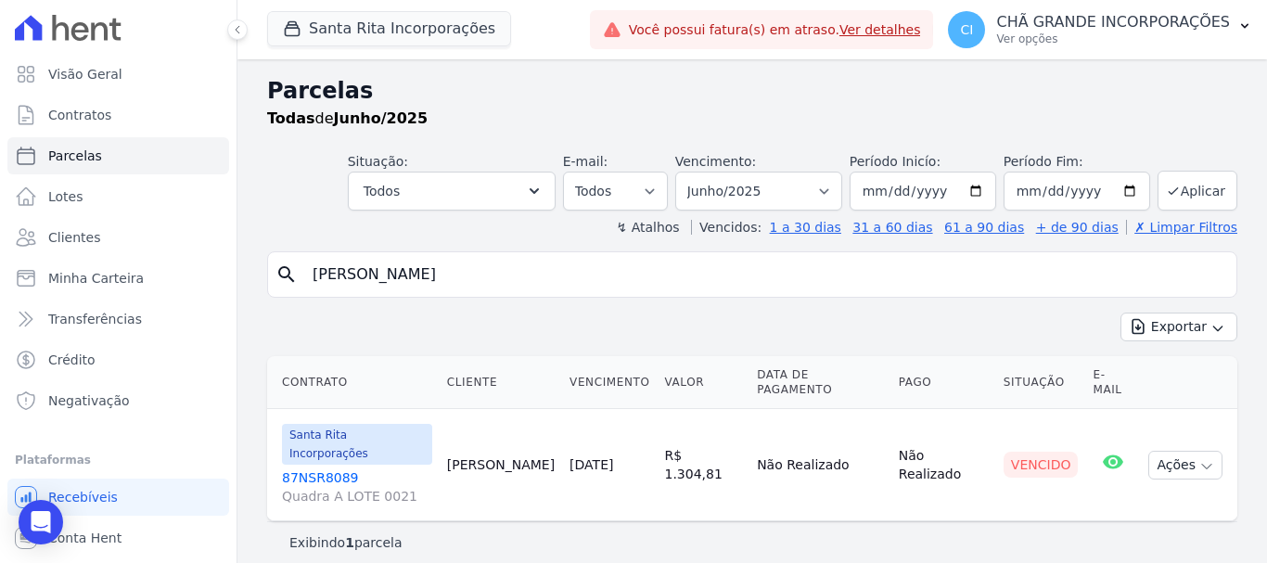
click at [671, 284] on input "ANA CARLA BORBA DE AZEVEDO GOMES" at bounding box center [765, 274] width 928 height 37
drag, startPoint x: 740, startPoint y: 173, endPoint x: 744, endPoint y: 186, distance: 13.5
click at [740, 173] on select "Filtrar por período ──────── Todos os meses Novembro/2020 Dezembro/2020 Janeiro…" at bounding box center [758, 191] width 167 height 39
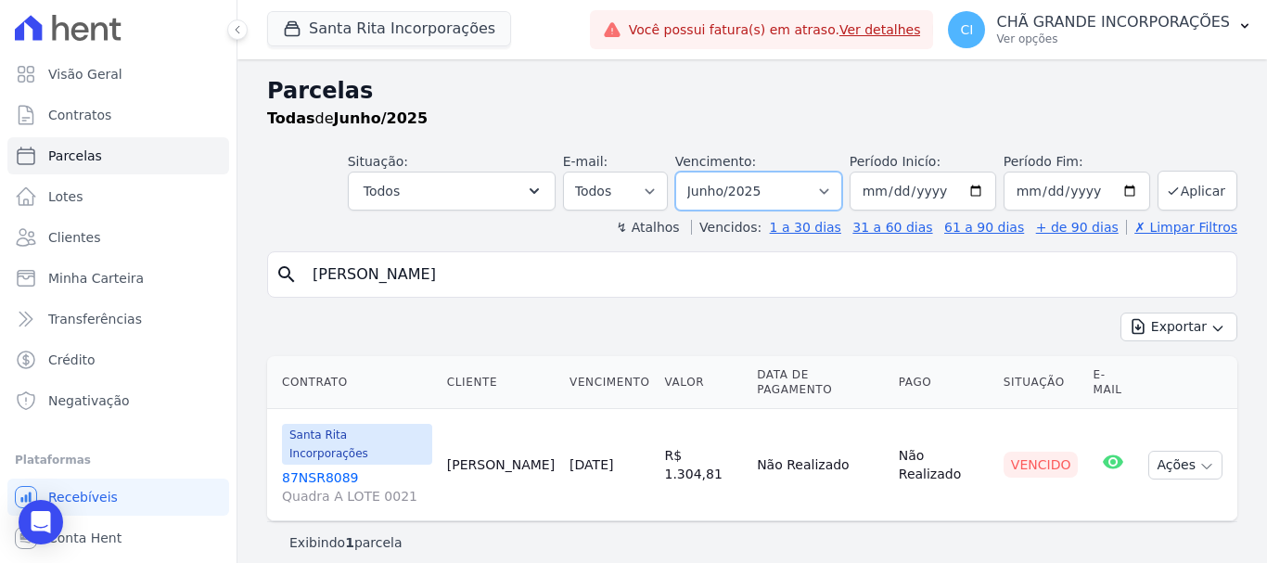
select select "09/2025"
click at [701, 172] on select "Filtrar por período ──────── Todos os meses Novembro/2020 Dezembro/2020 Janeiro…" at bounding box center [758, 191] width 167 height 39
select select
click at [638, 281] on input "[PERSON_NAME]" at bounding box center [765, 274] width 928 height 37
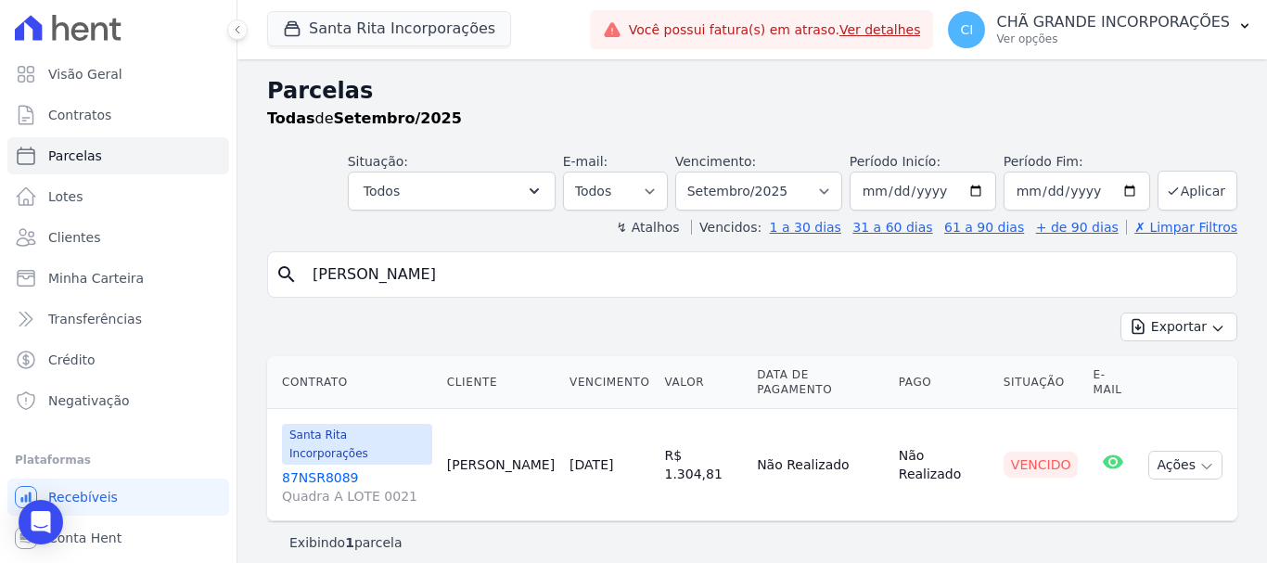
click at [638, 281] on input "[PERSON_NAME]" at bounding box center [765, 274] width 928 height 37
paste input "JOSE CARLOS DE FIGUEIREDO LEITE"
type input "JOSE CARLOS DE FIGUEIREDO LEITE"
select select
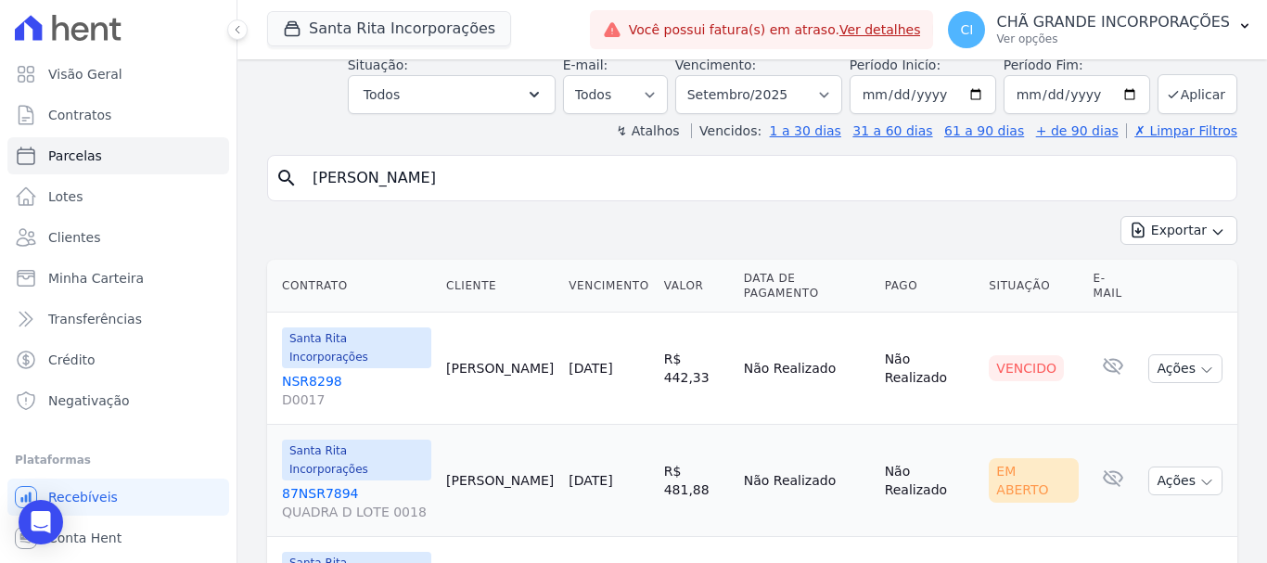
scroll to position [76, 0]
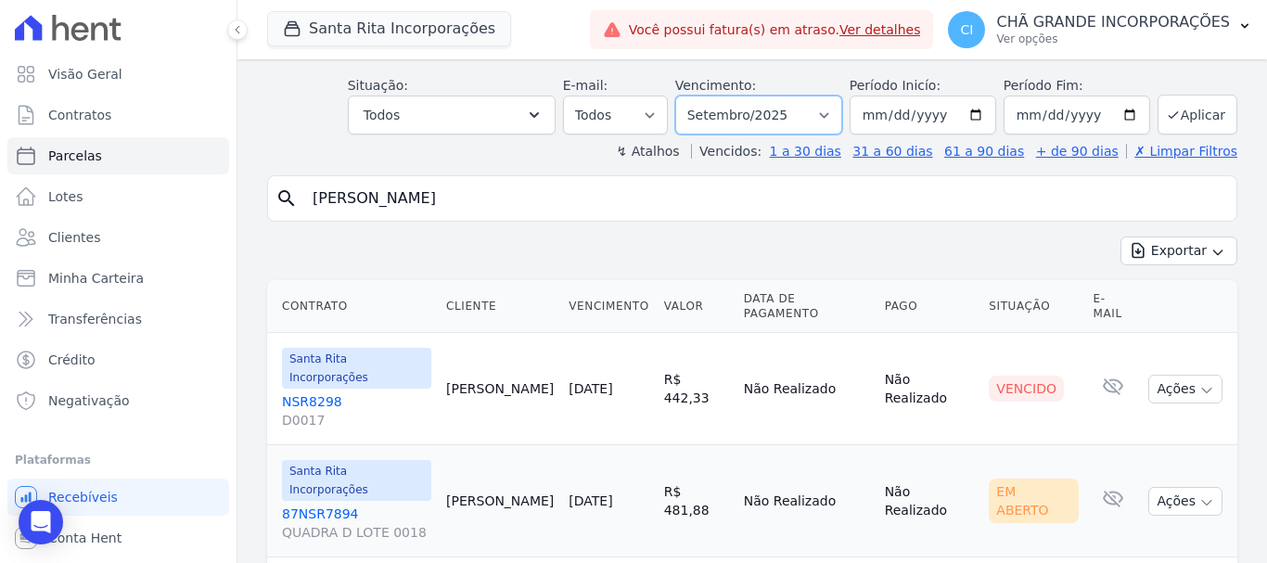
click at [753, 106] on select "Filtrar por período ──────── Todos os meses Novembro/2020 Dezembro/2020 Janeiro…" at bounding box center [758, 115] width 167 height 39
select select "09/2024"
click at [687, 96] on select "Filtrar por período ──────── Todos os meses Novembro/2020 Dezembro/2020 Janeiro…" at bounding box center [758, 115] width 167 height 39
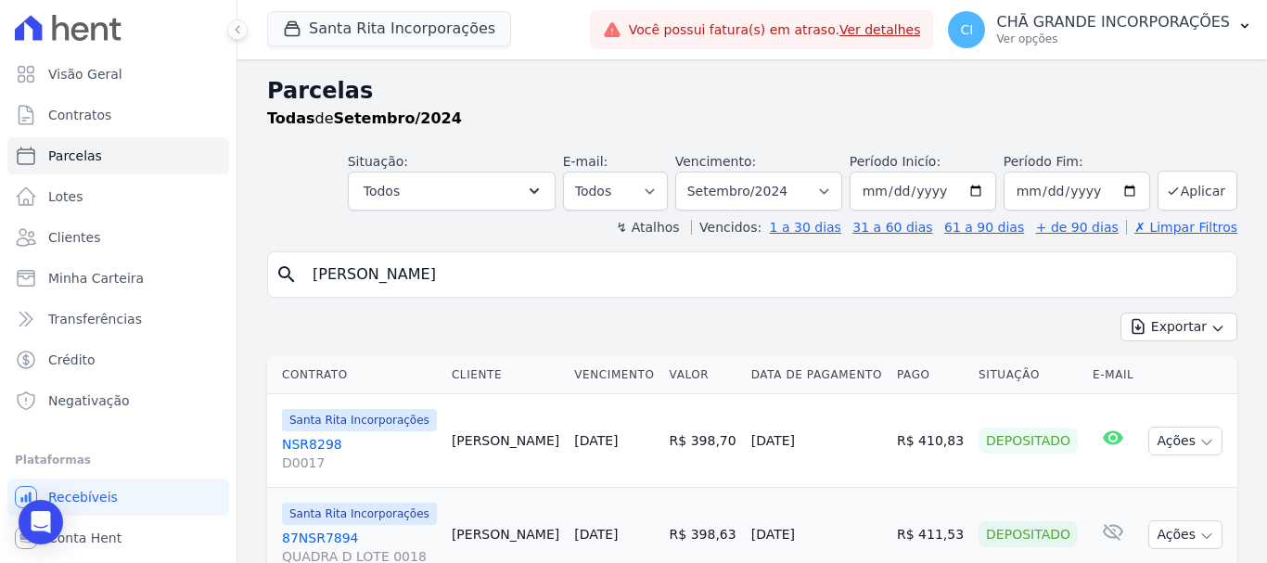
select select
click at [725, 181] on select "Filtrar por período ──────── Todos os meses Novembro/2020 Dezembro/2020 Janeiro…" at bounding box center [758, 191] width 167 height 39
select select "09/2025"
click at [687, 172] on select "Filtrar por período ──────── Todos os meses Novembro/2020 Dezembro/2020 Janeiro…" at bounding box center [758, 191] width 167 height 39
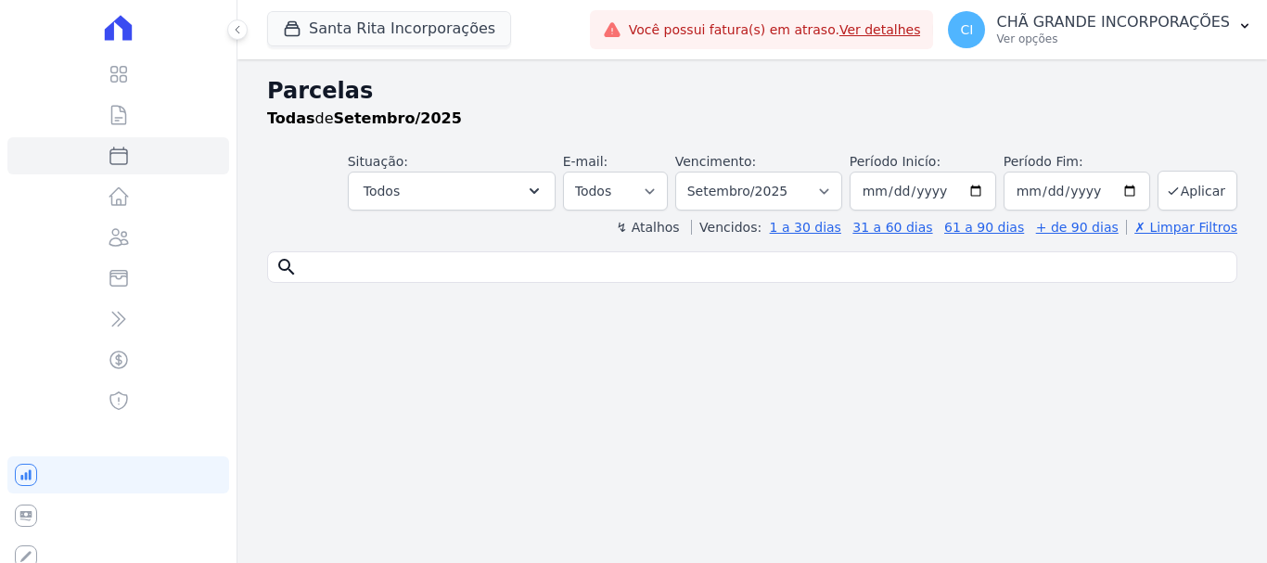
select select
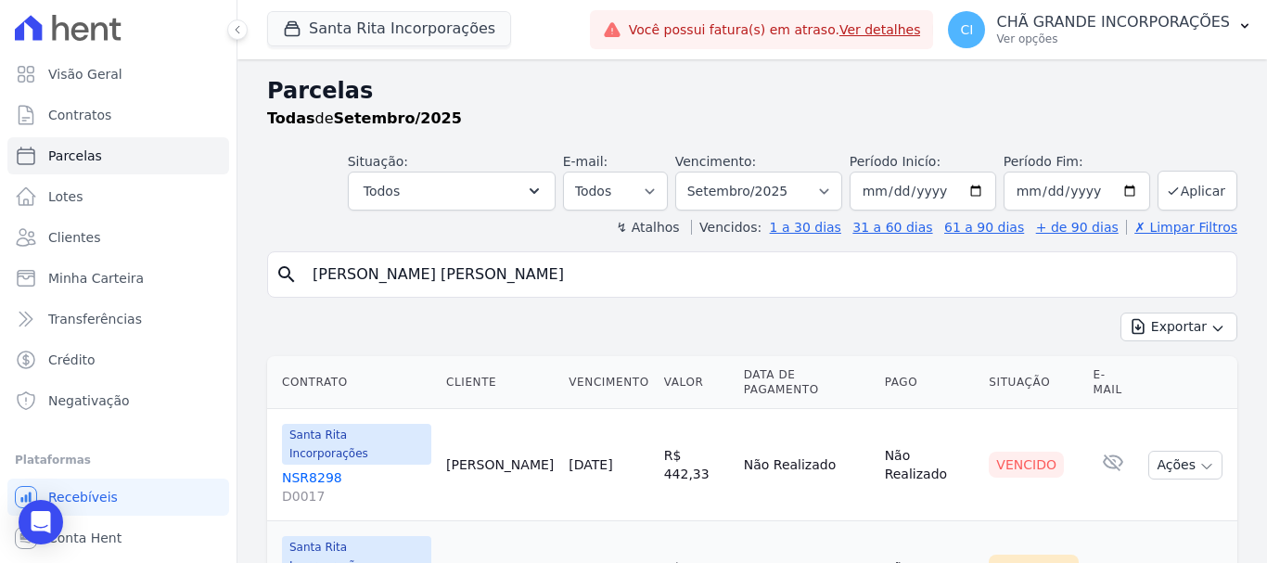
click at [599, 266] on input "[PERSON_NAME] [PERSON_NAME]" at bounding box center [765, 274] width 928 height 37
paste input "[PERSON_NAME] [PERSON_NAME]"
type input "[PERSON_NAME] [PERSON_NAME]"
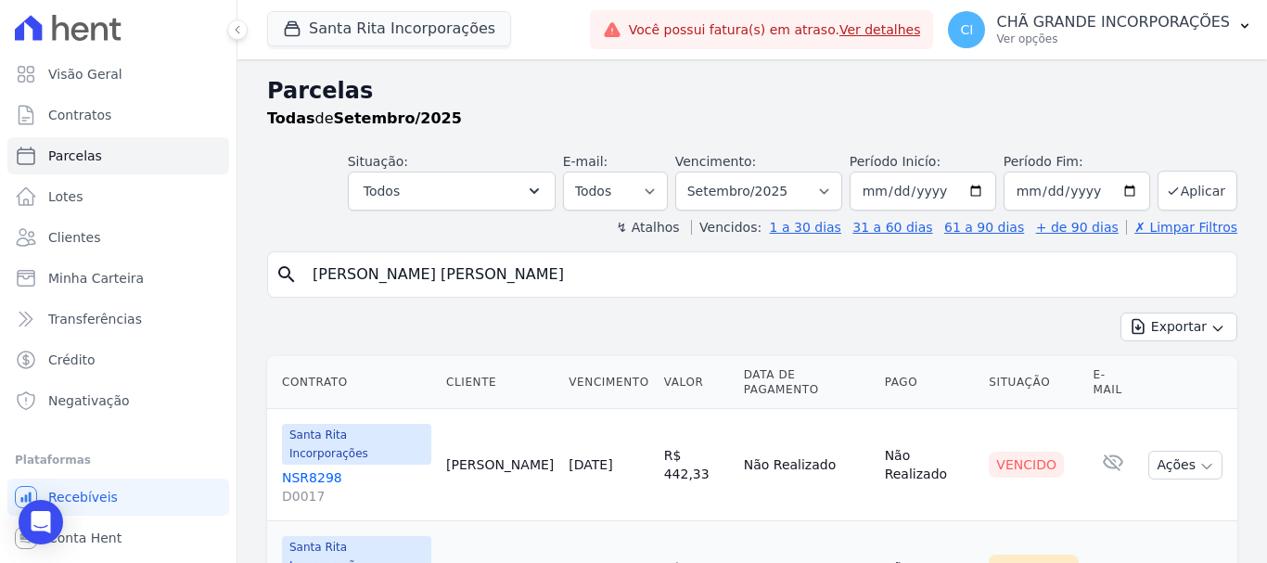
select select
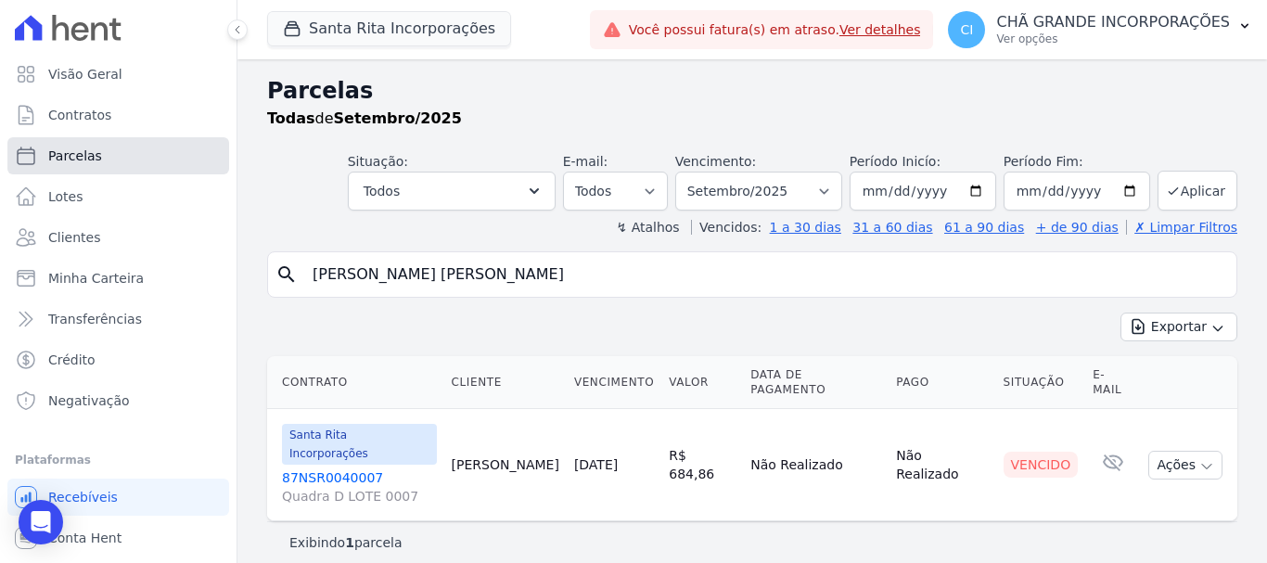
click at [75, 156] on span "Parcelas" at bounding box center [75, 156] width 54 height 19
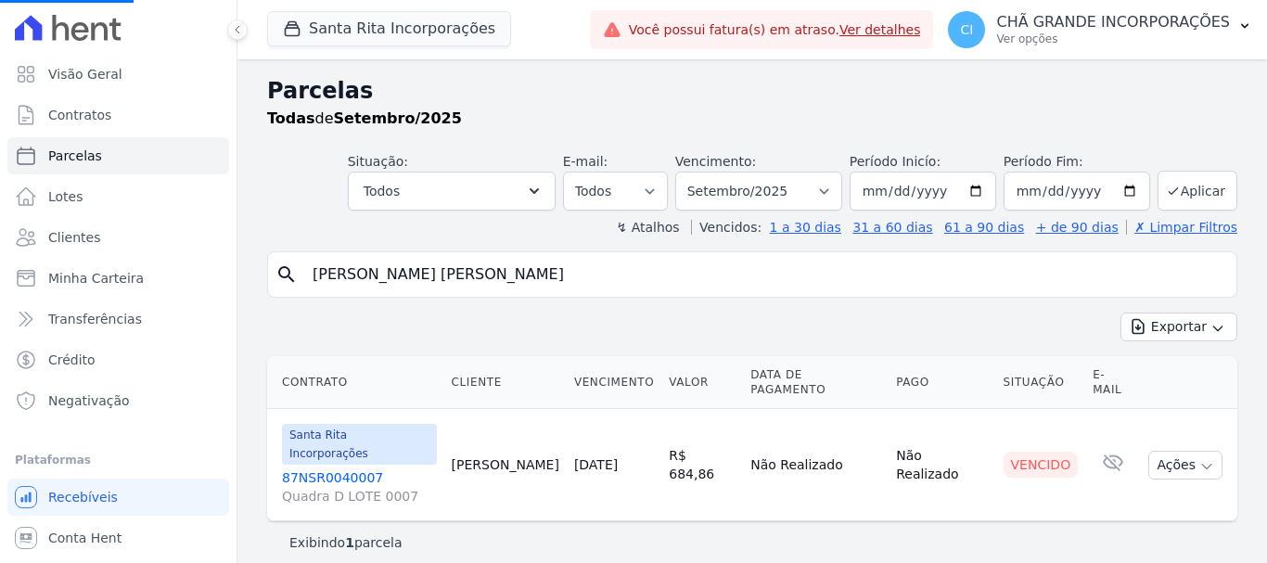
select select
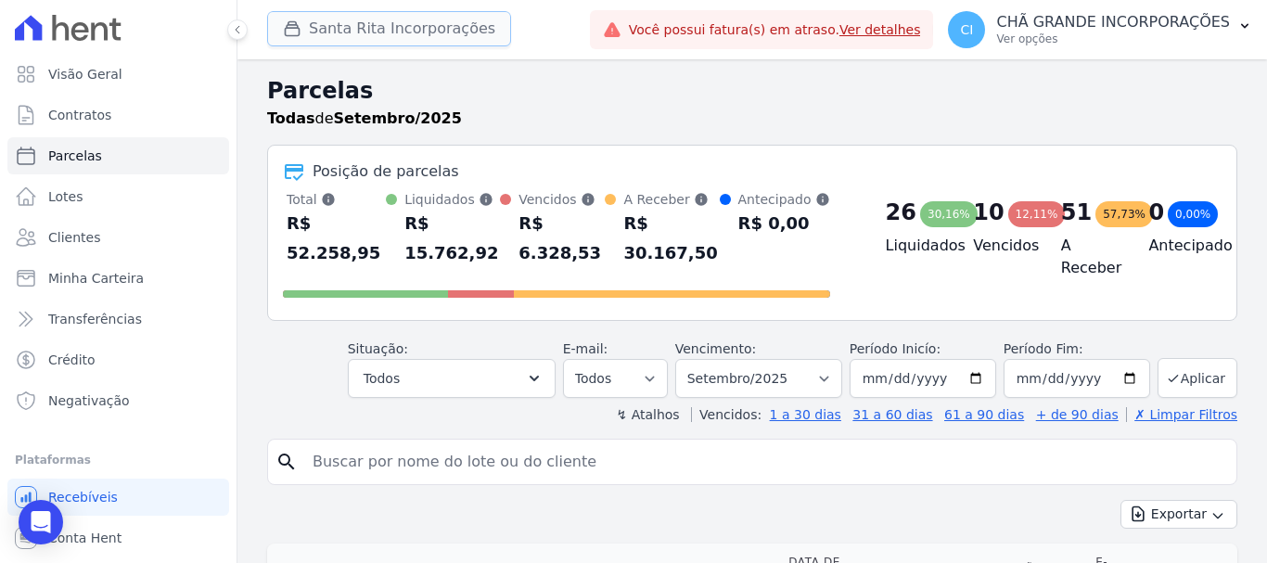
click at [417, 28] on button "Santa Rita Incorporações" at bounding box center [389, 28] width 244 height 35
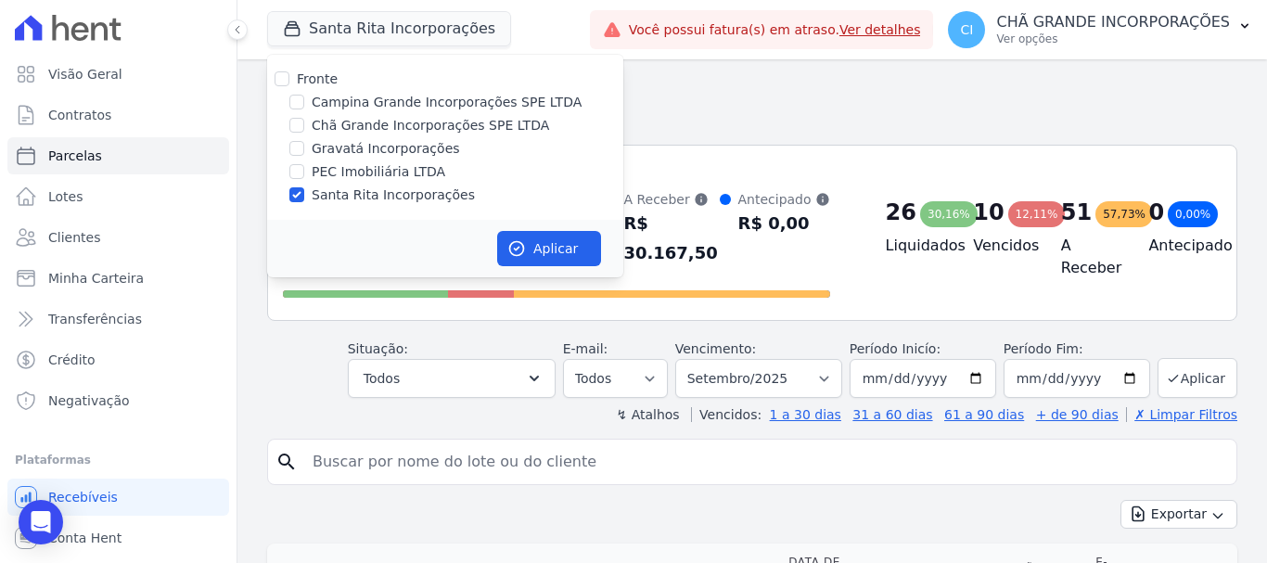
click at [297, 203] on div at bounding box center [296, 195] width 15 height 19
click at [289, 148] on div "Gravatá Incorporações" at bounding box center [445, 148] width 356 height 19
click at [295, 199] on input "Santa Rita Incorporações" at bounding box center [296, 194] width 15 height 15
checkbox input "false"
click at [297, 142] on input "Gravatá Incorporações" at bounding box center [296, 148] width 15 height 15
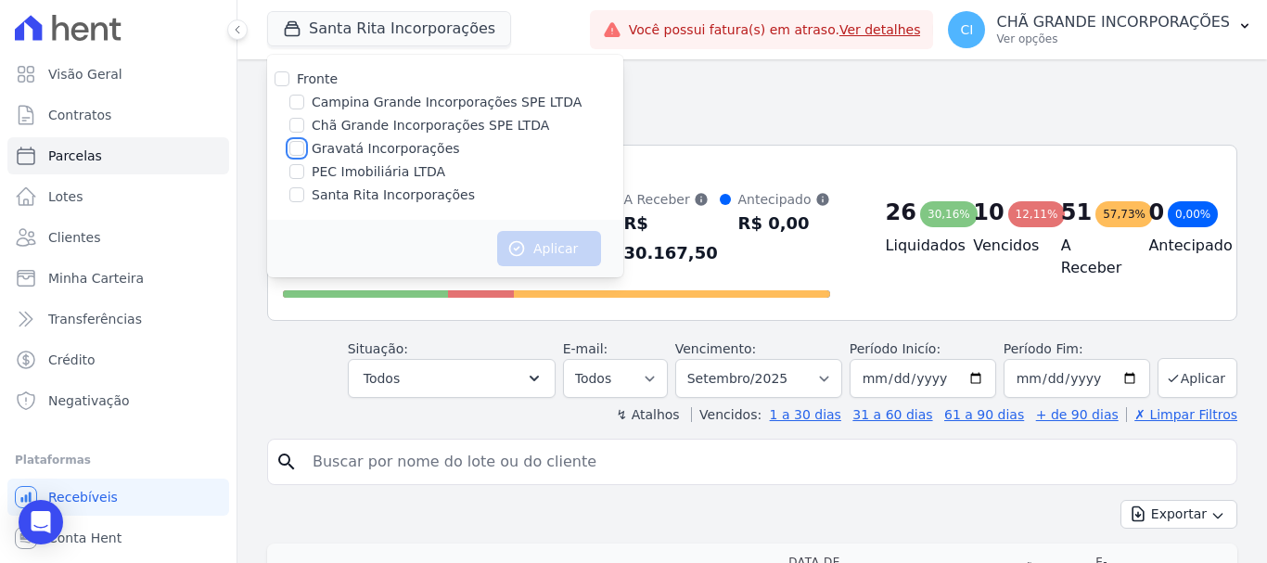
checkbox input "true"
click at [570, 253] on button "Aplicar" at bounding box center [549, 248] width 104 height 35
click at [790, 443] on input "search" at bounding box center [765, 461] width 928 height 37
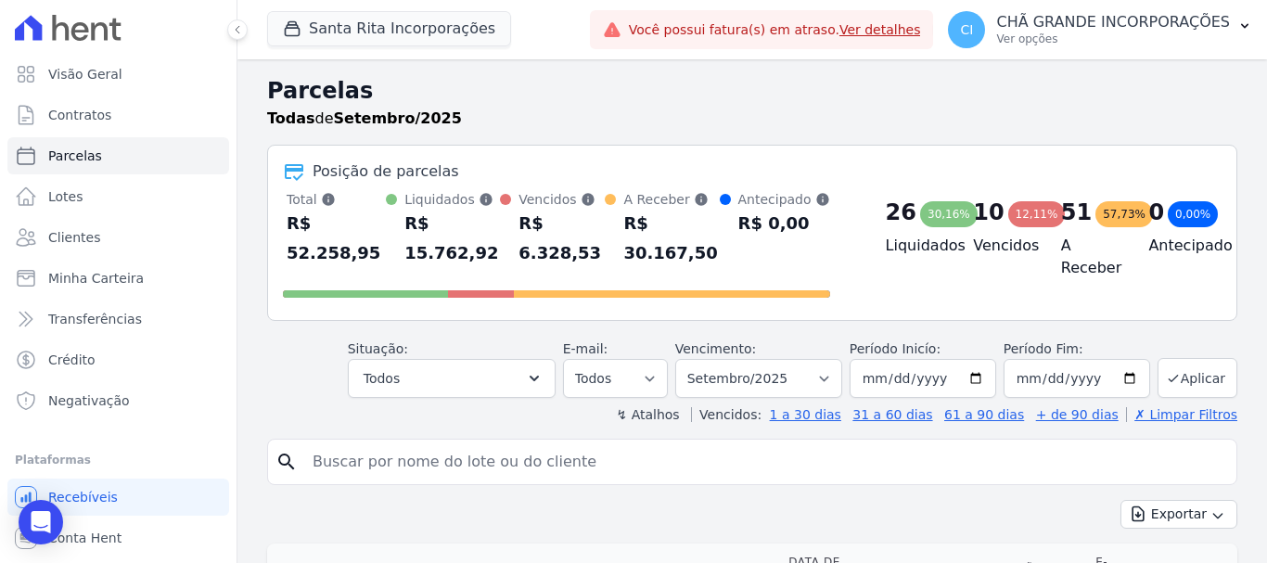
type input "r"
select select
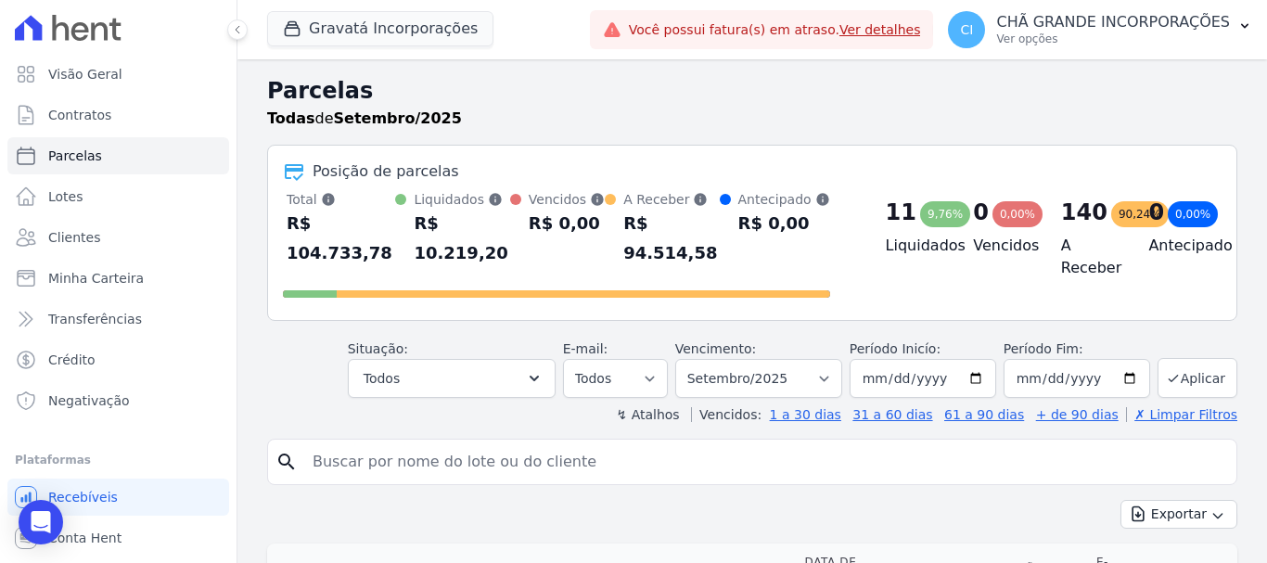
click at [635, 449] on input "search" at bounding box center [765, 461] width 928 height 37
type input "[PERSON_NAME] [PERSON_NAME]"
select select
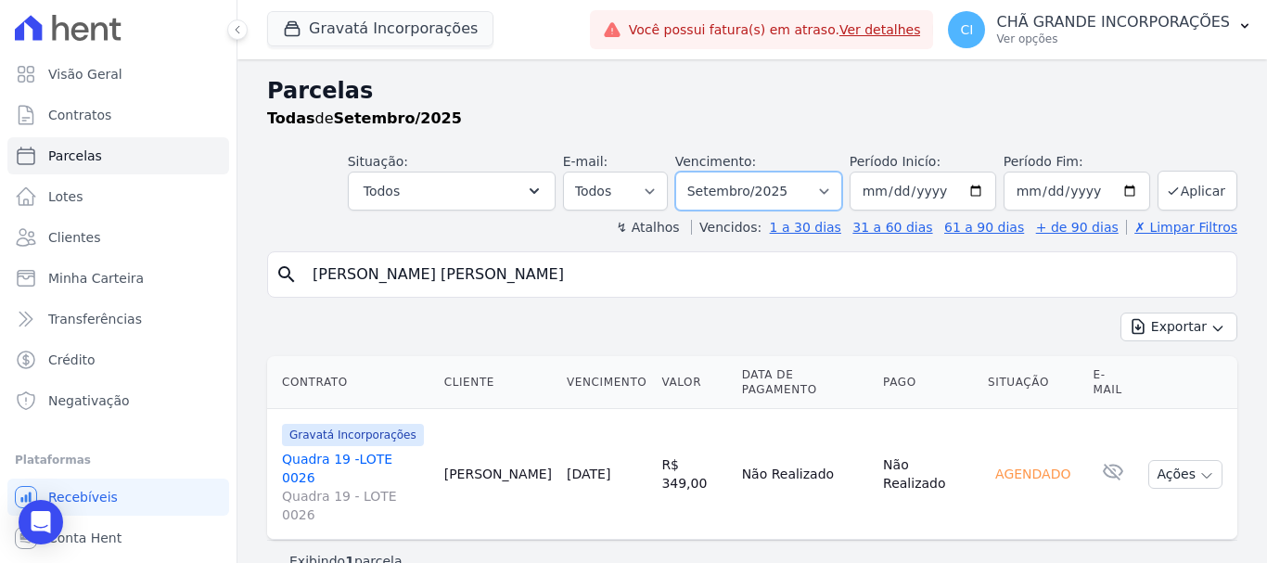
click at [798, 181] on select "Filtrar por período ──────── Todos os meses Julho/2021 Agosto/2021 Setembro/202…" at bounding box center [758, 191] width 167 height 39
select select "07/2025"
click at [701, 172] on select "Filtrar por período ──────── Todos os meses Julho/2021 Agosto/2021 Setembro/202…" at bounding box center [758, 191] width 167 height 39
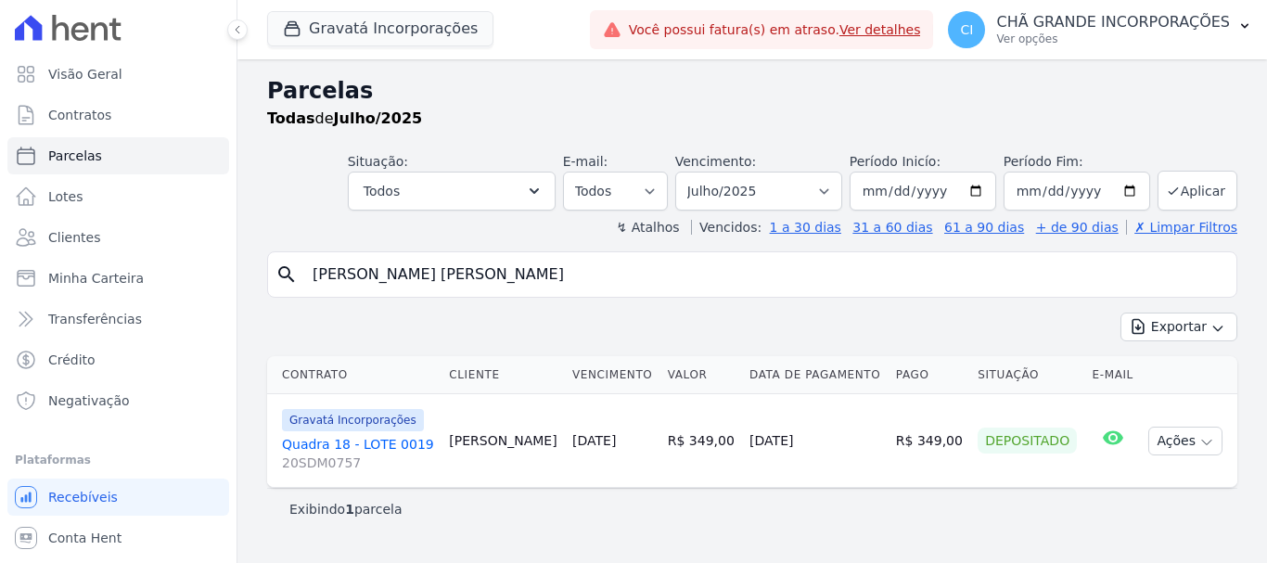
select select
click at [576, 447] on link "[DATE]" at bounding box center [594, 440] width 44 height 15
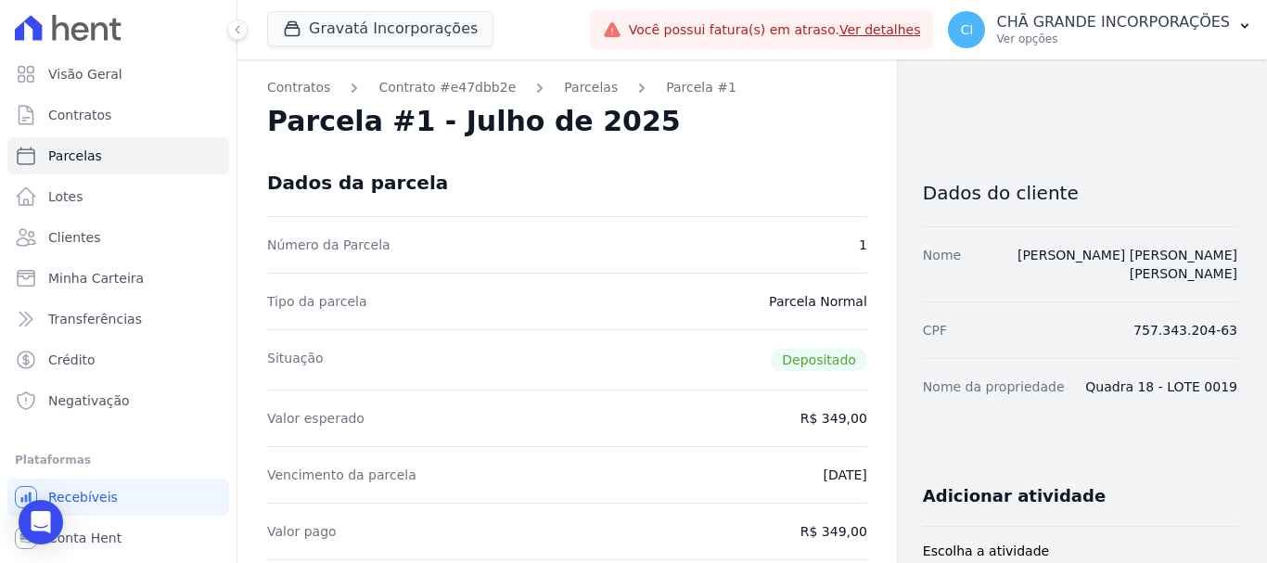
select select
